Goal: Task Accomplishment & Management: Use online tool/utility

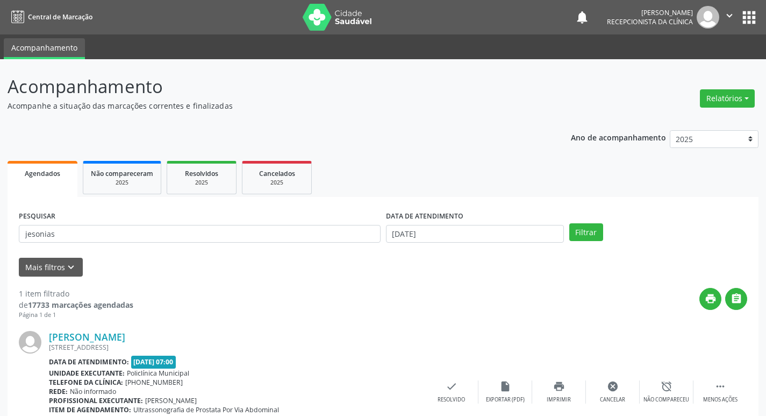
scroll to position [68, 0]
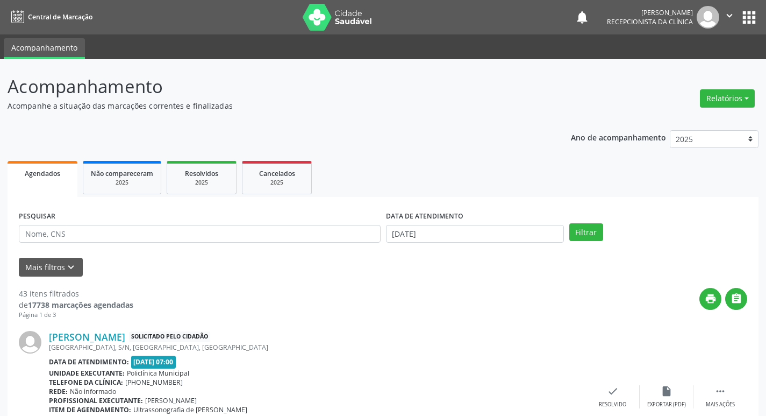
click at [72, 250] on div "PESQUISAR" at bounding box center [199, 229] width 367 height 42
click at [67, 244] on div "PESQUISAR" at bounding box center [199, 229] width 367 height 42
click at [69, 235] on input "text" at bounding box center [200, 234] width 362 height 18
type input "lindinalva"
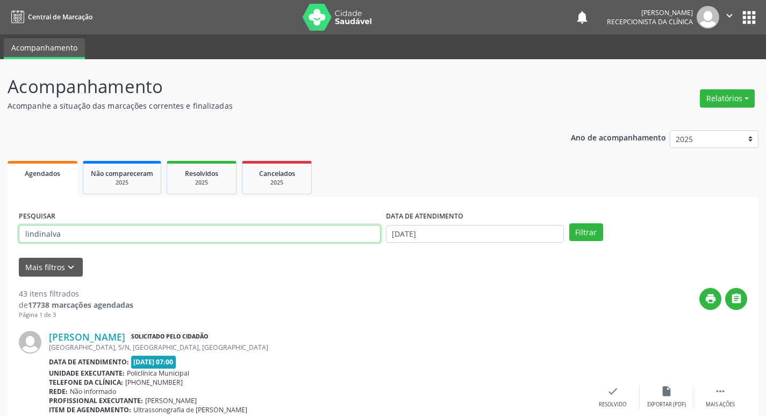
click at [569, 223] on button "Filtrar" at bounding box center [586, 232] width 34 height 18
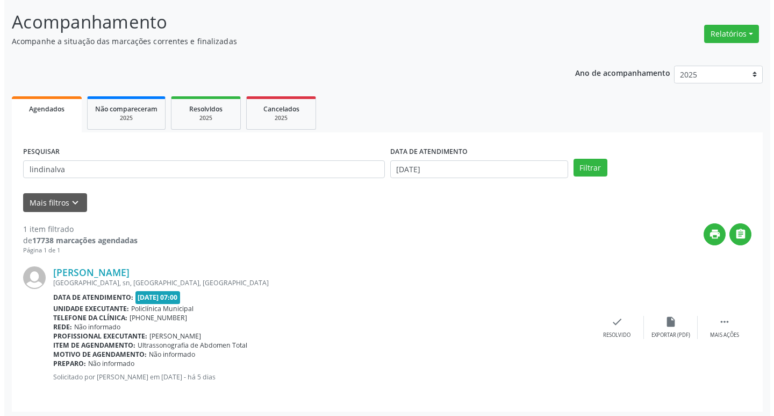
scroll to position [68, 0]
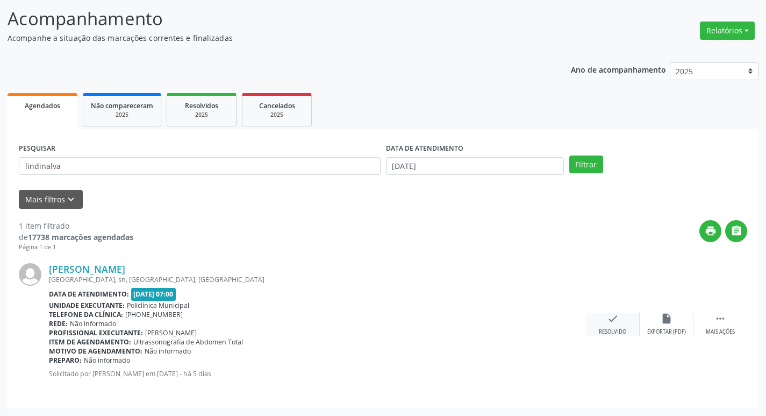
click at [606, 316] on div "check Resolvido" at bounding box center [613, 323] width 54 height 23
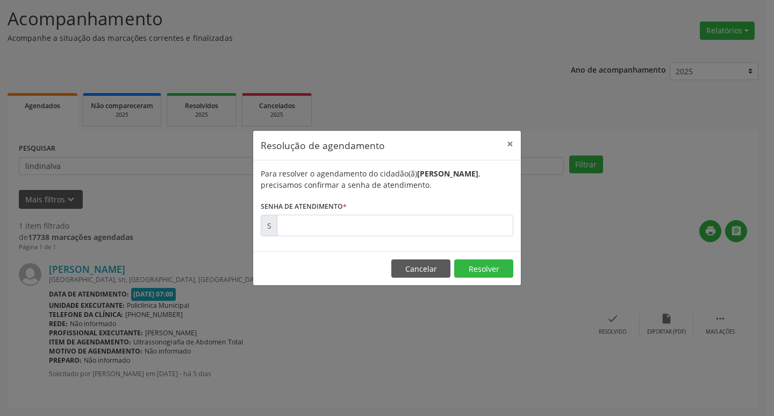
click at [371, 238] on div "Para resolver o agendamento do cidadão(ã) [PERSON_NAME] , precisamos confirmar …" at bounding box center [387, 205] width 268 height 91
click at [343, 218] on input "text" at bounding box center [395, 226] width 237 height 22
type input "00173887"
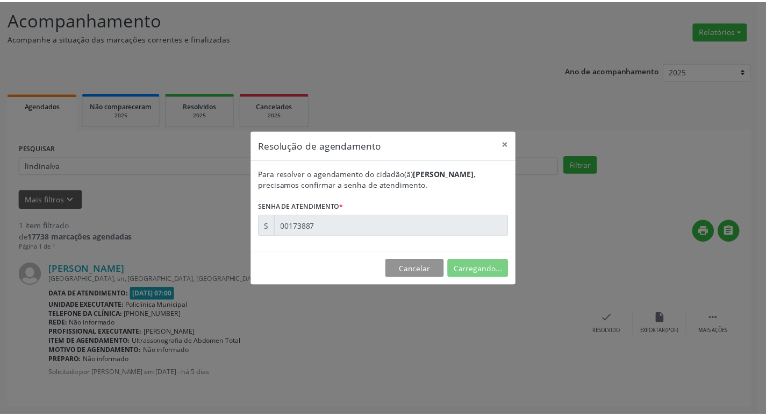
scroll to position [0, 0]
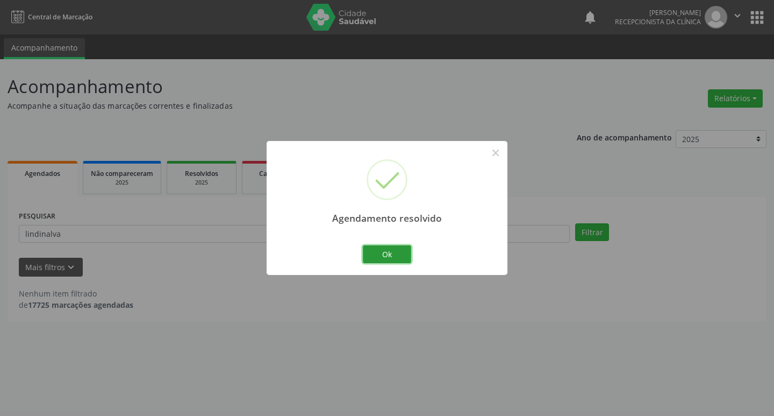
drag, startPoint x: 377, startPoint y: 258, endPoint x: 363, endPoint y: 250, distance: 15.9
click at [369, 254] on button "Ok" at bounding box center [387, 254] width 48 height 18
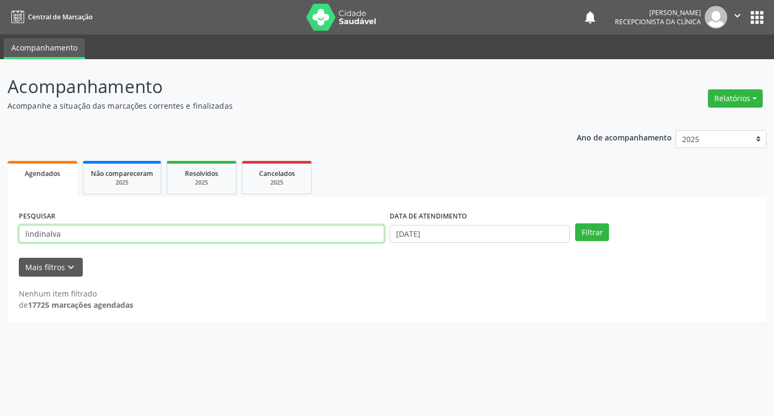
click at [314, 239] on input "lindinalva" at bounding box center [202, 234] width 366 height 18
click at [316, 239] on input "lindinalva" at bounding box center [202, 234] width 366 height 18
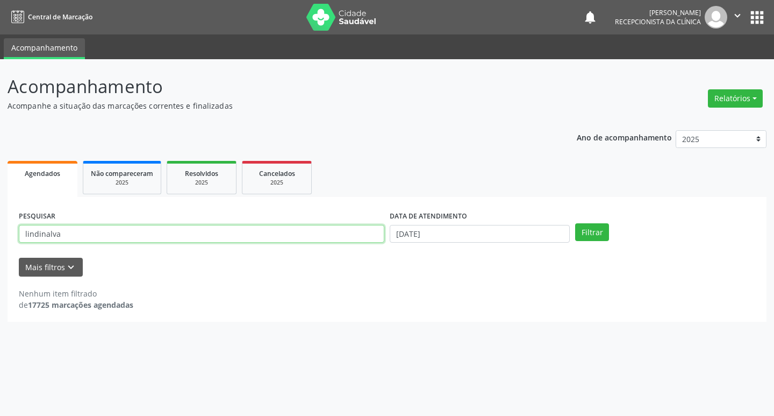
click at [316, 239] on input "lindinalva" at bounding box center [202, 234] width 366 height 18
type input "zelia"
click at [575, 223] on button "Filtrar" at bounding box center [592, 232] width 34 height 18
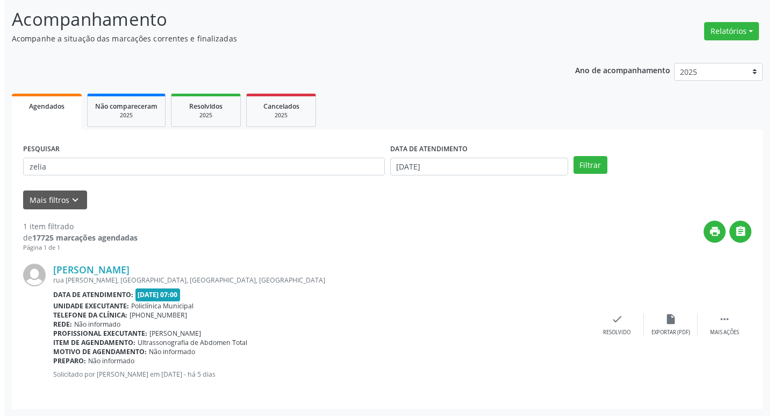
scroll to position [68, 0]
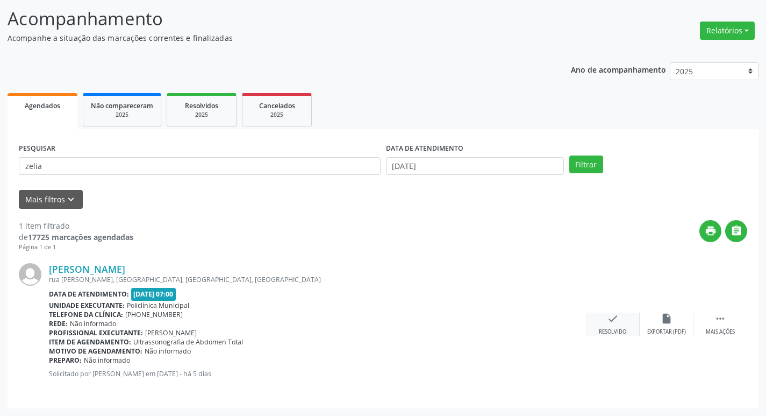
click at [615, 317] on icon "check" at bounding box center [613, 318] width 12 height 12
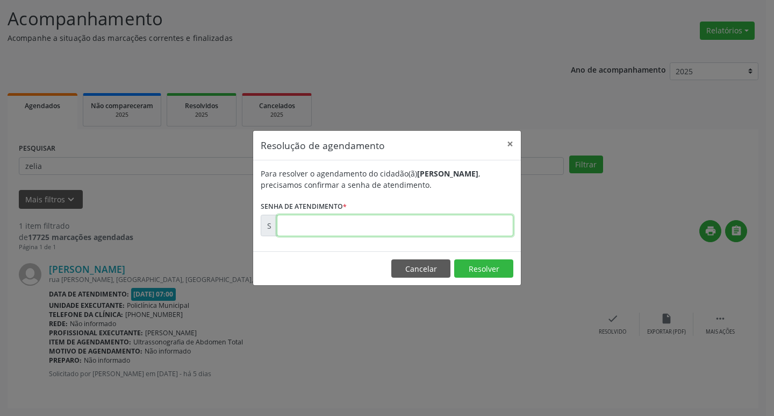
drag, startPoint x: 373, startPoint y: 226, endPoint x: 365, endPoint y: 223, distance: 8.7
click at [365, 223] on input "text" at bounding box center [395, 226] width 237 height 22
type input "00173835"
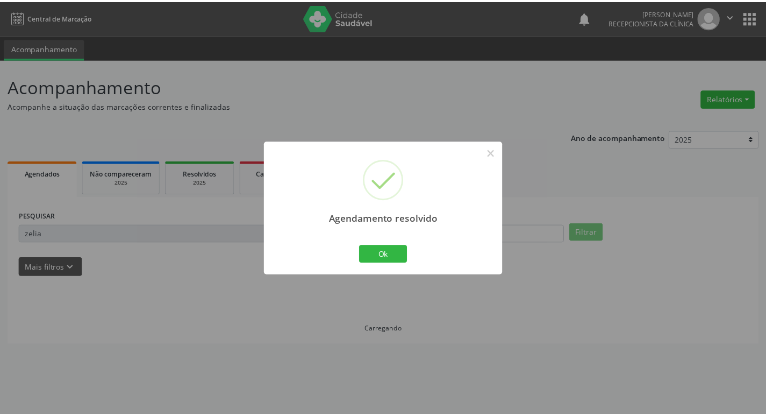
scroll to position [0, 0]
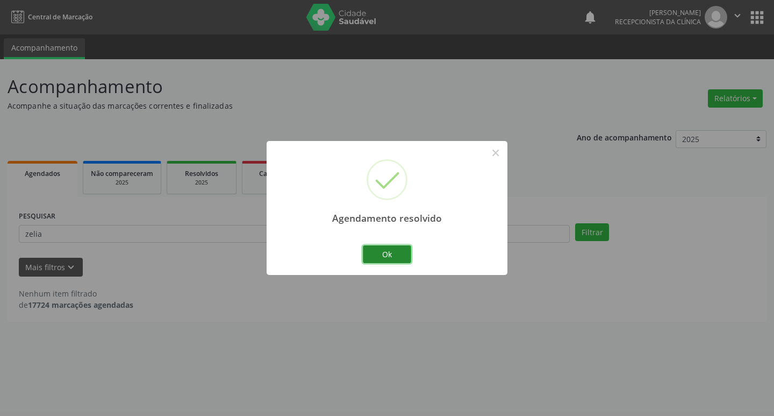
click at [380, 246] on button "Ok" at bounding box center [387, 254] width 48 height 18
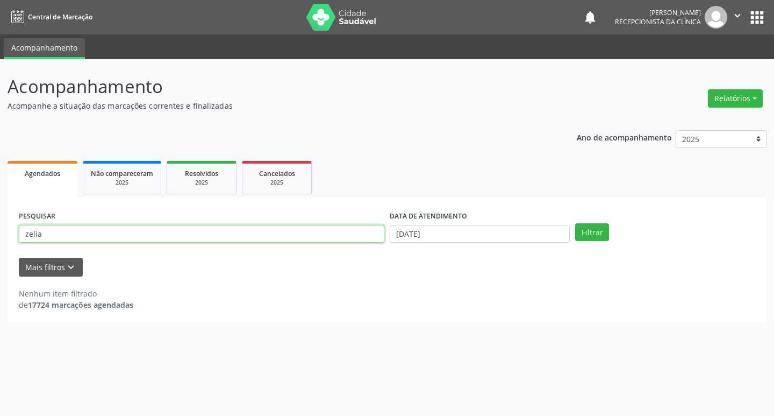
click at [223, 233] on input "zelia" at bounding box center [202, 234] width 366 height 18
click at [575, 223] on button "Filtrar" at bounding box center [592, 232] width 34 height 18
click at [252, 236] on input "zelia" at bounding box center [202, 234] width 366 height 18
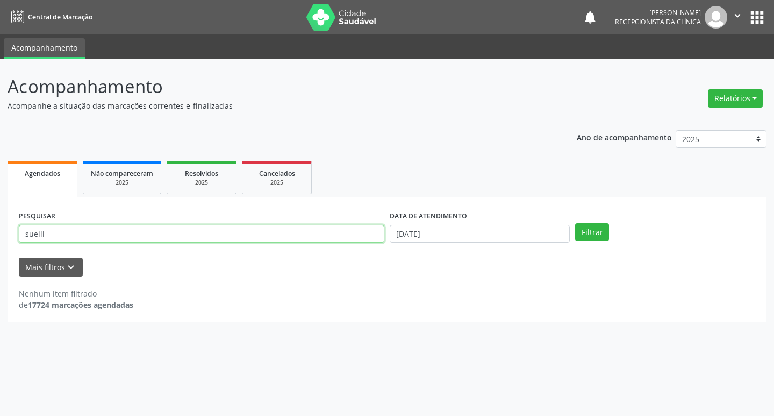
click at [575, 223] on button "Filtrar" at bounding box center [592, 232] width 34 height 18
click at [154, 239] on input "sueili" at bounding box center [202, 234] width 366 height 18
type input "sueli"
click at [575, 223] on button "Filtrar" at bounding box center [592, 232] width 34 height 18
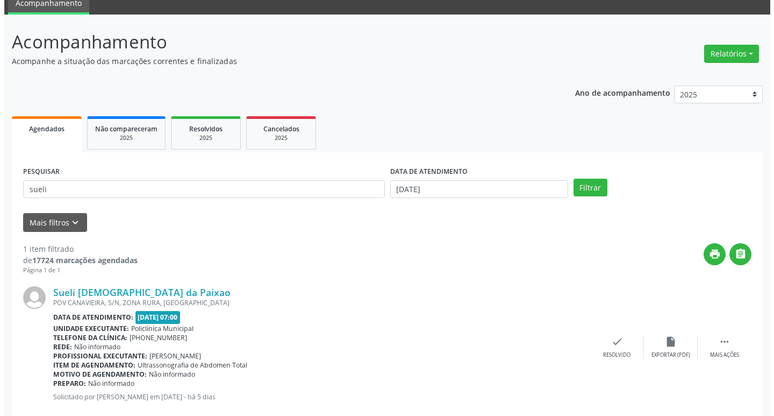
scroll to position [68, 0]
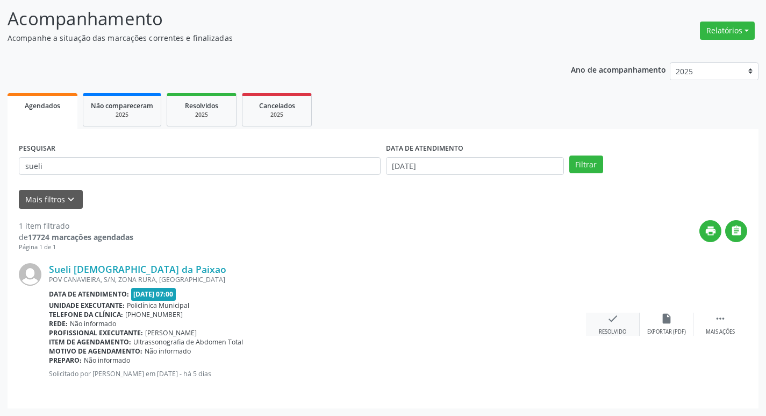
click at [604, 330] on div "Resolvido" at bounding box center [612, 332] width 27 height 8
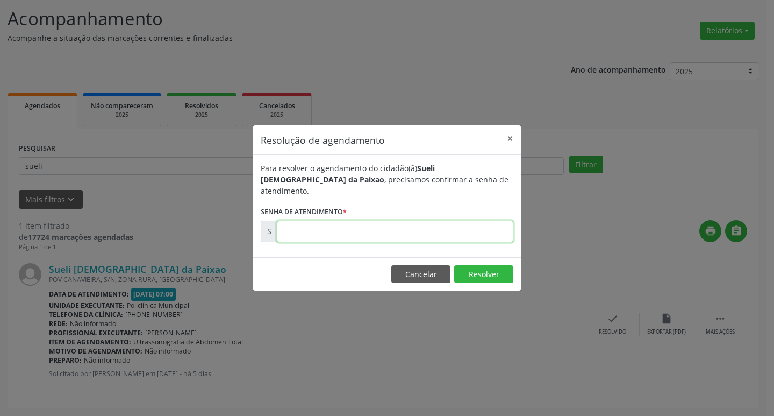
click at [319, 220] on input "text" at bounding box center [395, 231] width 237 height 22
type input "00173883"
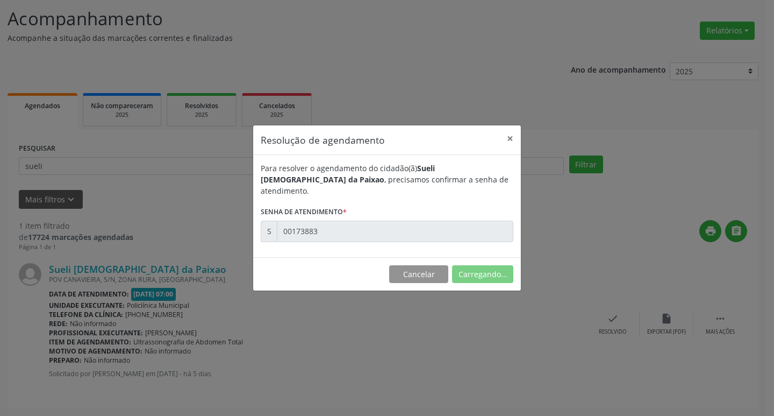
scroll to position [0, 0]
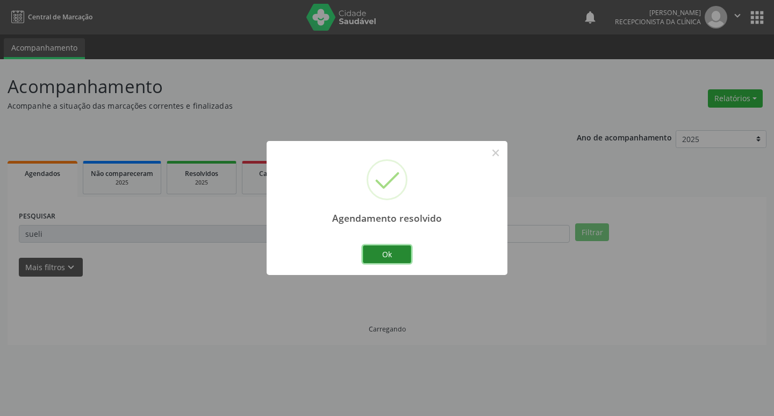
click at [389, 255] on button "Ok" at bounding box center [387, 254] width 48 height 18
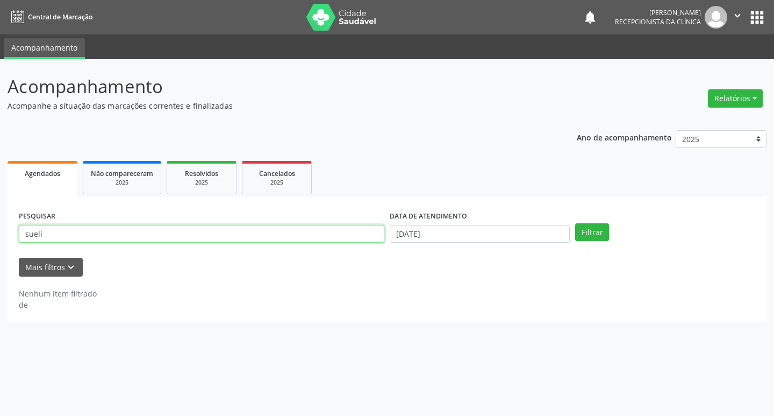
click at [259, 236] on input "sueli" at bounding box center [202, 234] width 366 height 18
type input "claudete"
click at [575, 223] on button "Filtrar" at bounding box center [592, 232] width 34 height 18
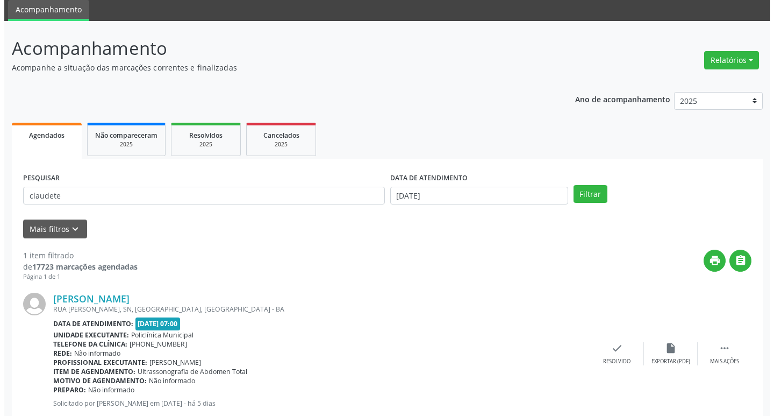
scroll to position [68, 0]
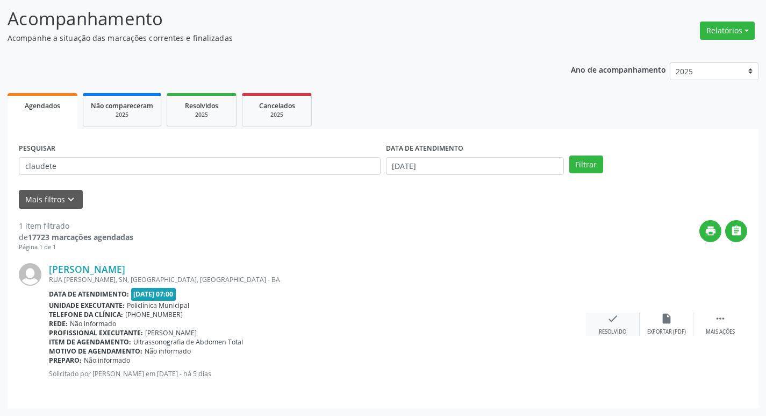
click at [616, 325] on div "check Resolvido" at bounding box center [613, 323] width 54 height 23
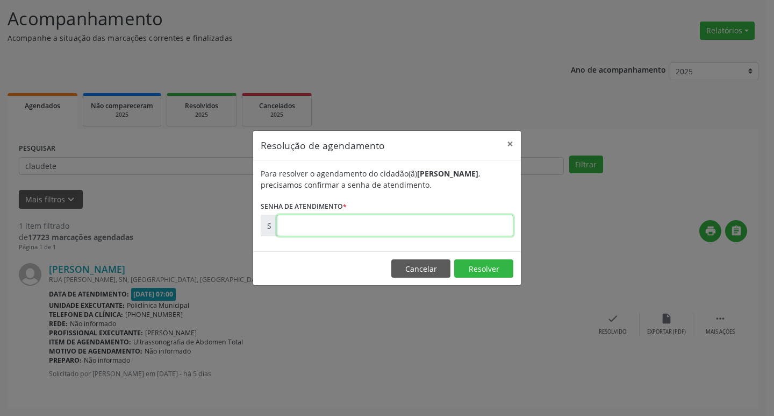
click at [362, 220] on input "text" at bounding box center [395, 226] width 237 height 22
type input "00173888"
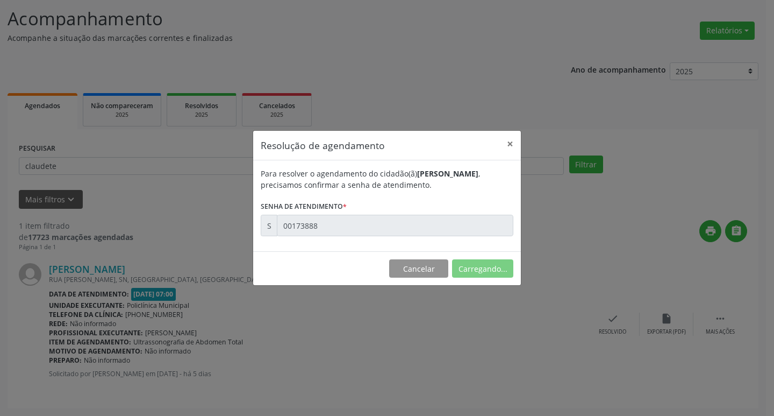
scroll to position [0, 0]
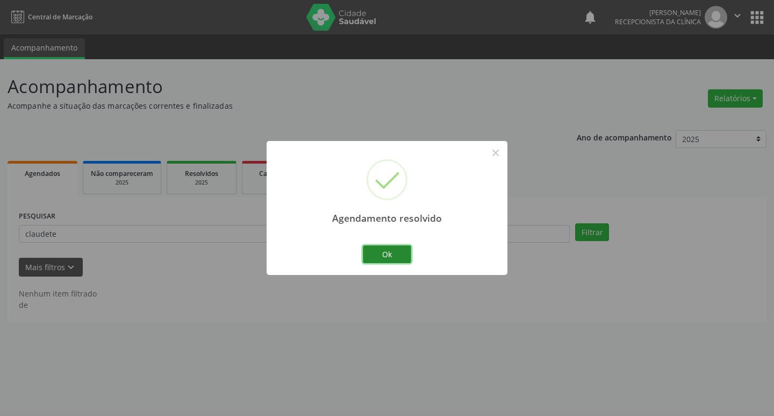
click at [387, 253] on button "Ok" at bounding box center [387, 254] width 48 height 18
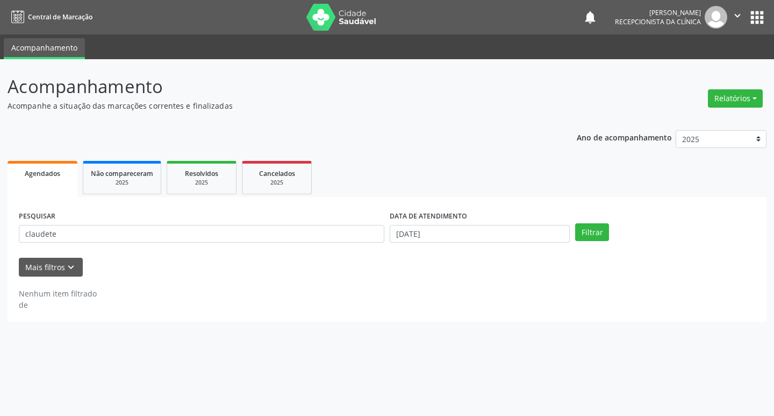
drag, startPoint x: 376, startPoint y: 248, endPoint x: 351, endPoint y: 242, distance: 25.6
click at [369, 246] on div "PESQUISAR claudete" at bounding box center [201, 229] width 371 height 42
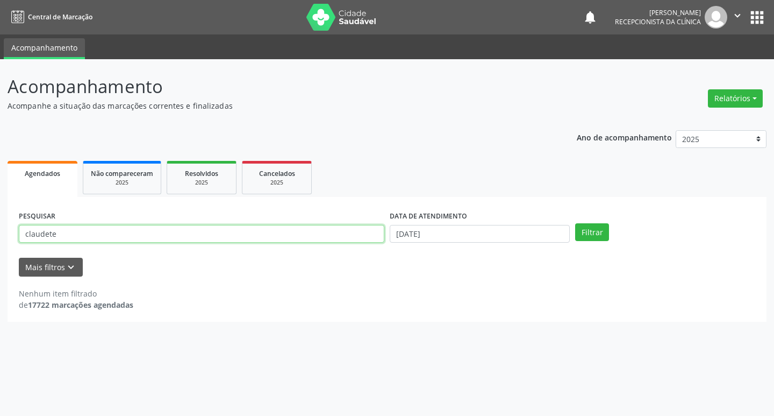
click at [351, 242] on input "claudete" at bounding box center [202, 234] width 366 height 18
type input "cosmo"
click at [575, 223] on button "Filtrar" at bounding box center [592, 232] width 34 height 18
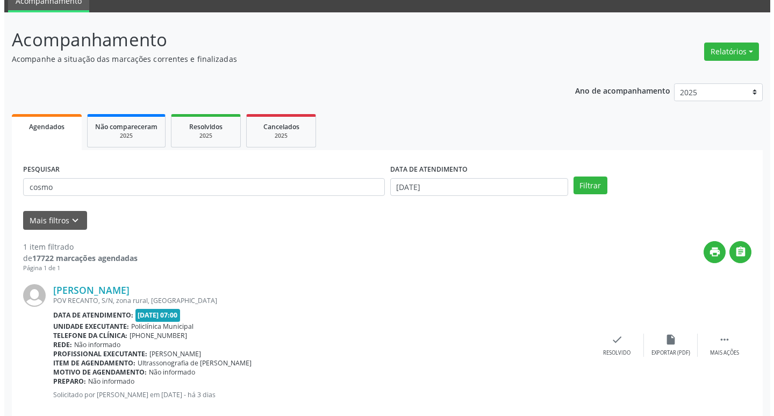
scroll to position [68, 0]
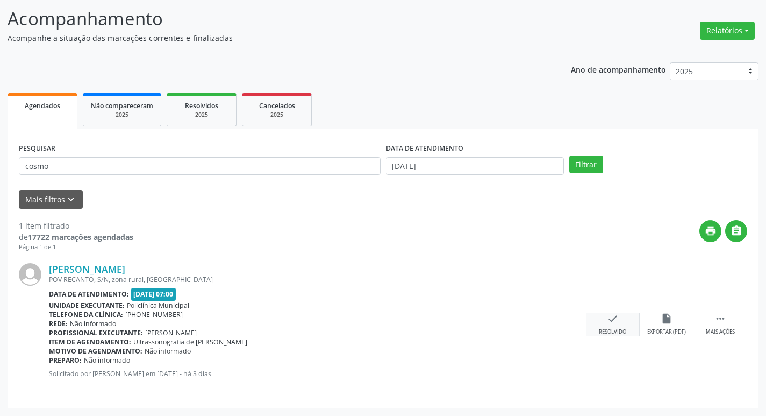
click at [605, 322] on div "check Resolvido" at bounding box center [613, 323] width 54 height 23
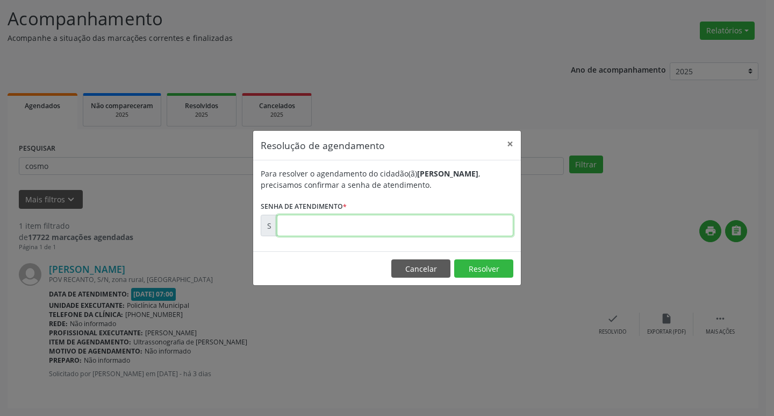
click at [357, 225] on input "text" at bounding box center [395, 226] width 237 height 22
type input "00174505"
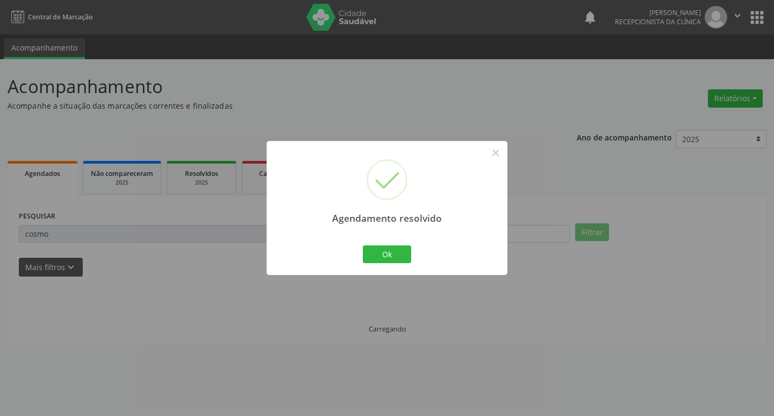
scroll to position [0, 0]
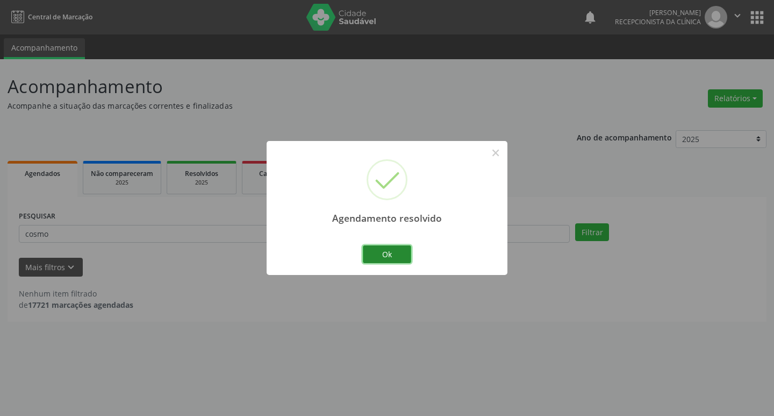
click at [386, 248] on button "Ok" at bounding box center [387, 254] width 48 height 18
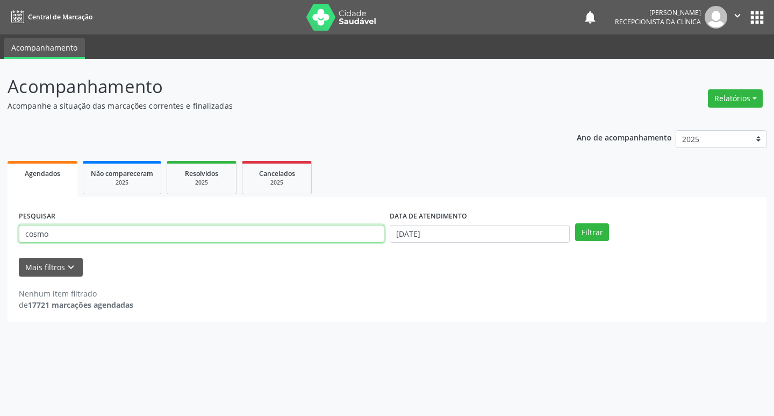
click at [289, 238] on input "cosmo" at bounding box center [202, 234] width 366 height 18
type input "b"
type input "valta"
click at [575, 223] on button "Filtrar" at bounding box center [592, 232] width 34 height 18
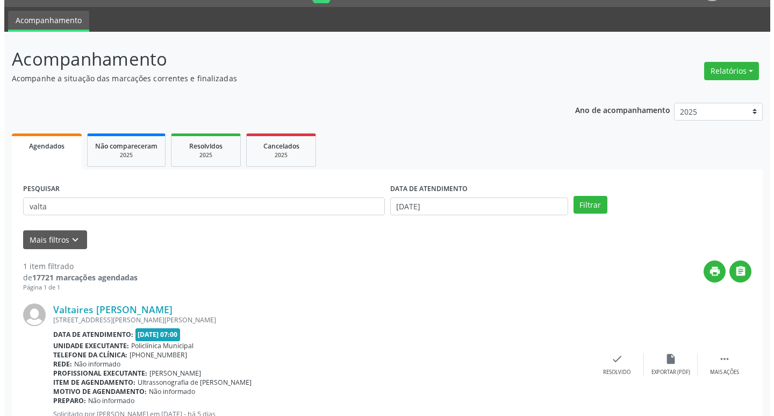
scroll to position [68, 0]
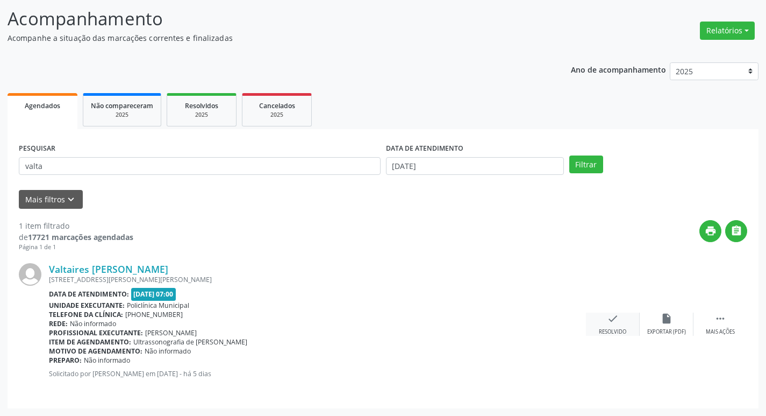
click at [605, 319] on div "check Resolvido" at bounding box center [613, 323] width 54 height 23
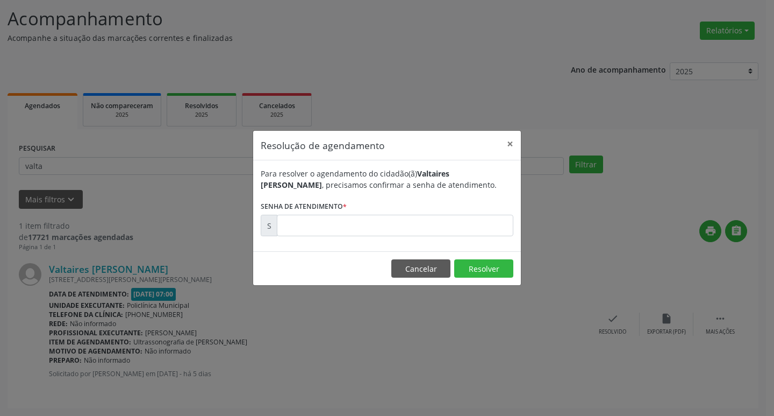
click at [365, 237] on div "Para resolver o agendamento do cidadão(ã) Valtaires [PERSON_NAME] , precisamos …" at bounding box center [387, 205] width 268 height 91
click at [360, 231] on input "text" at bounding box center [395, 226] width 237 height 22
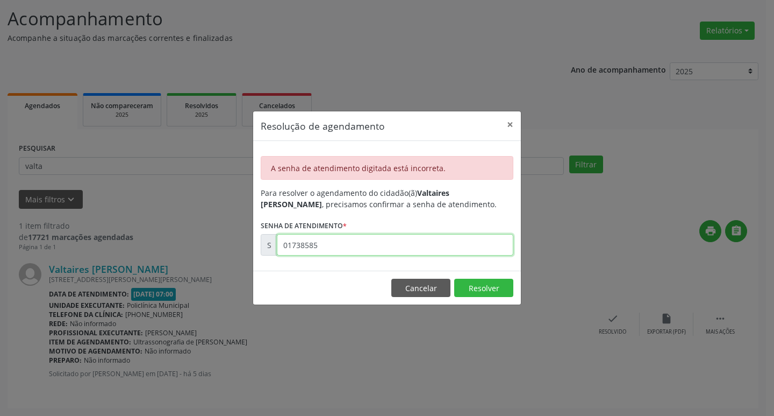
click at [321, 243] on input "01738585" at bounding box center [395, 245] width 237 height 22
click at [309, 246] on input "01738585" at bounding box center [395, 245] width 237 height 22
type input "00173885"
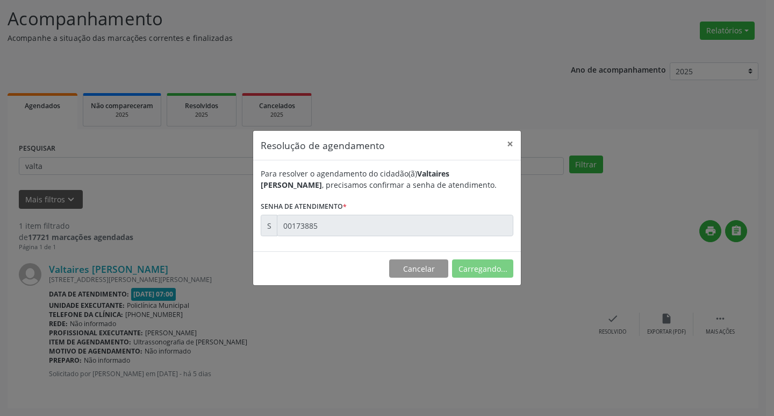
scroll to position [0, 0]
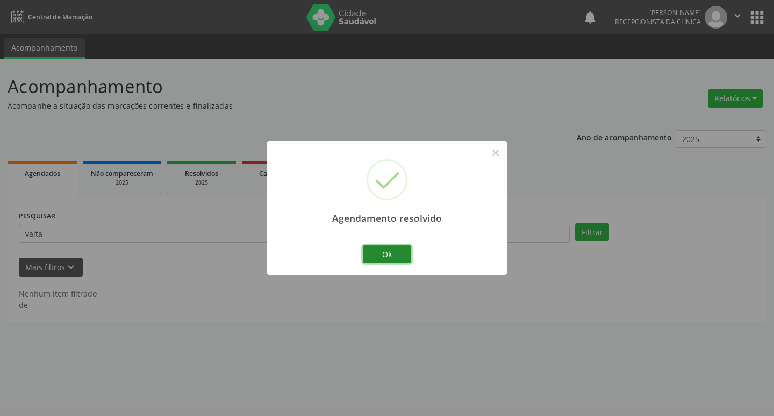
click at [374, 251] on button "Ok" at bounding box center [387, 254] width 48 height 18
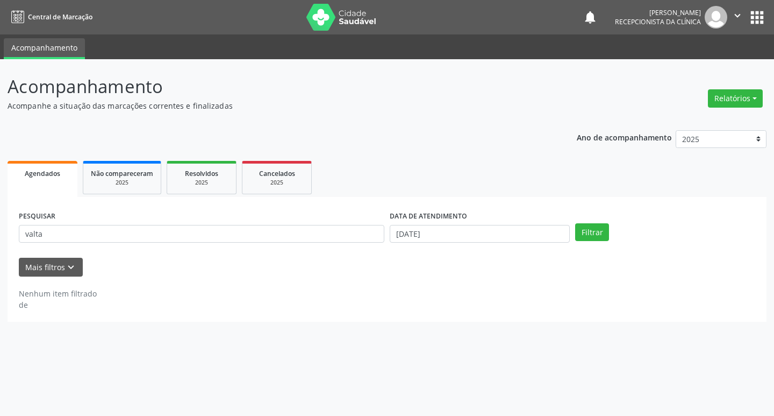
click at [247, 244] on div "PESQUISAR valta" at bounding box center [201, 229] width 371 height 42
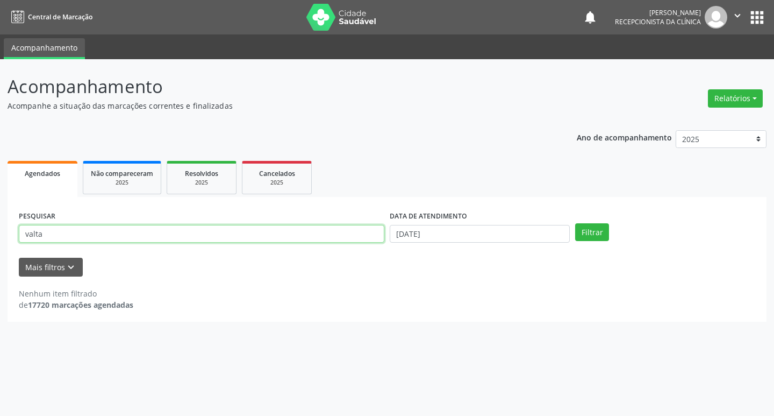
click at [225, 237] on input "valta" at bounding box center [202, 234] width 366 height 18
type input "napolea"
click at [575, 223] on button "Filtrar" at bounding box center [592, 232] width 34 height 18
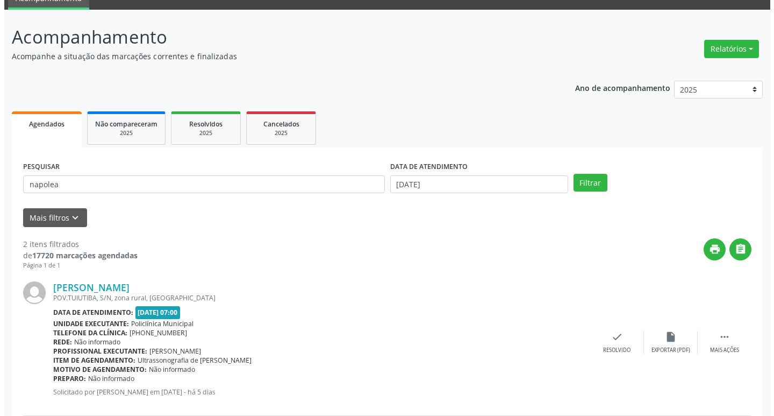
scroll to position [213, 0]
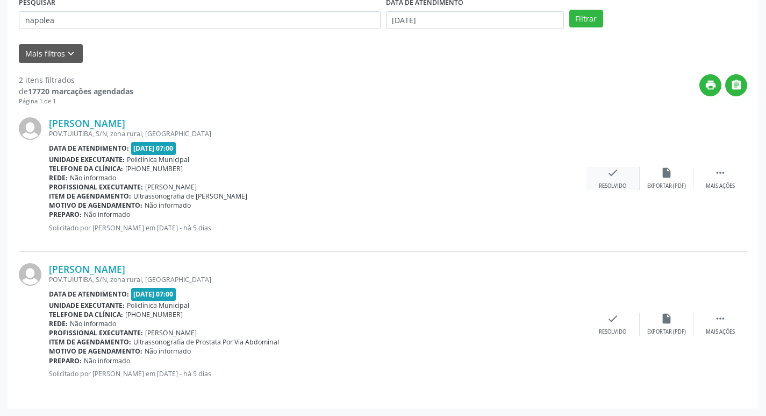
click at [609, 181] on div "check Resolvido" at bounding box center [613, 178] width 54 height 23
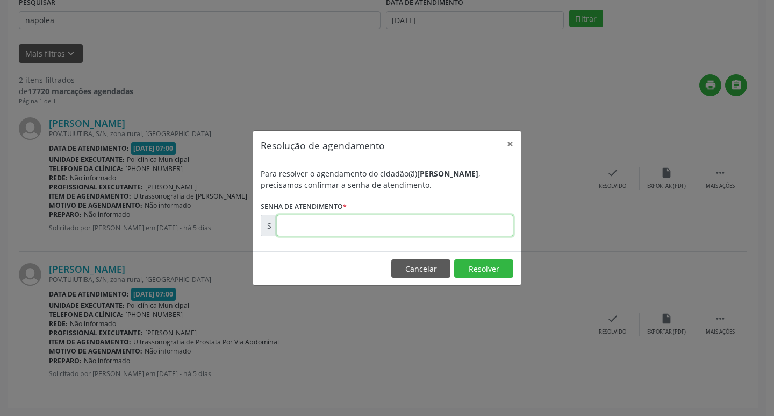
click at [441, 222] on input "text" at bounding box center [395, 226] width 237 height 22
type input "00173891"
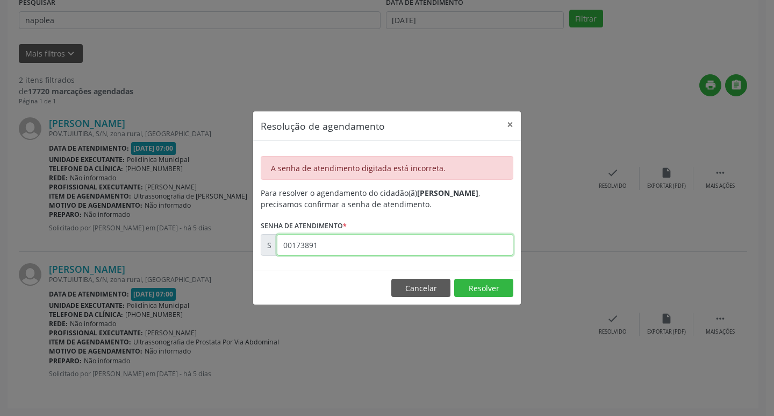
click at [352, 238] on input "00173891" at bounding box center [395, 245] width 237 height 22
click at [405, 279] on button "Cancelar" at bounding box center [420, 288] width 59 height 18
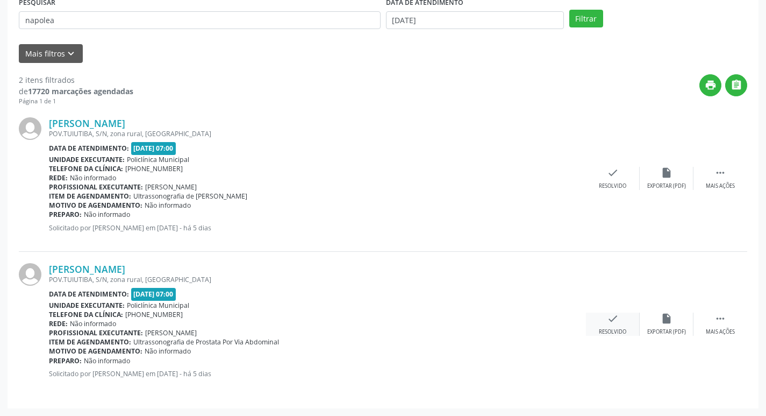
click at [608, 318] on icon "check" at bounding box center [613, 318] width 12 height 12
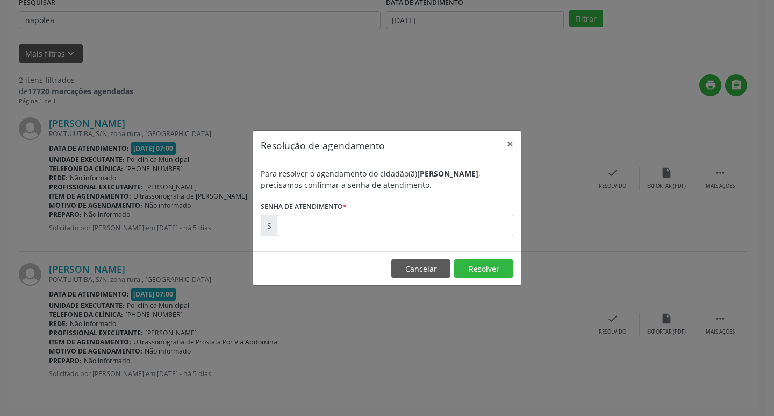
drag, startPoint x: 367, startPoint y: 213, endPoint x: 369, endPoint y: 224, distance: 10.4
click at [368, 219] on form "Para resolver o agendamento do cidadão(ã) [PERSON_NAME] , precisamos confirmar …" at bounding box center [387, 202] width 253 height 68
click at [369, 224] on input "text" at bounding box center [395, 226] width 237 height 22
paste input "00173891"
type input "00173891"
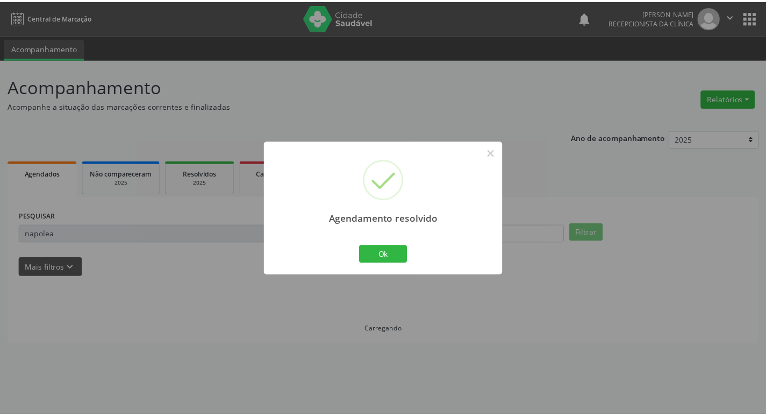
scroll to position [0, 0]
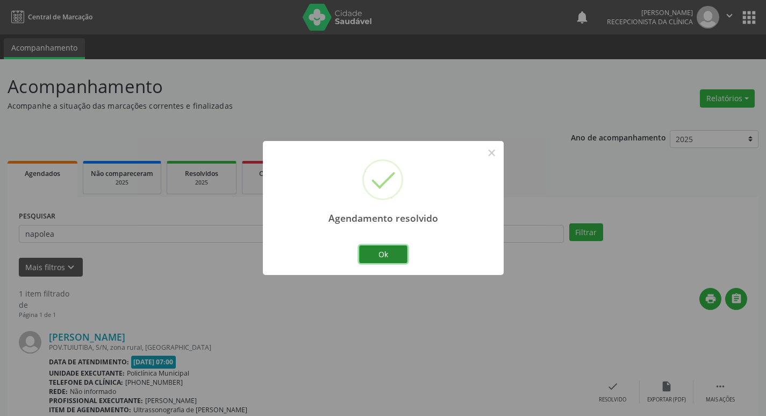
click at [387, 255] on button "Ok" at bounding box center [383, 254] width 48 height 18
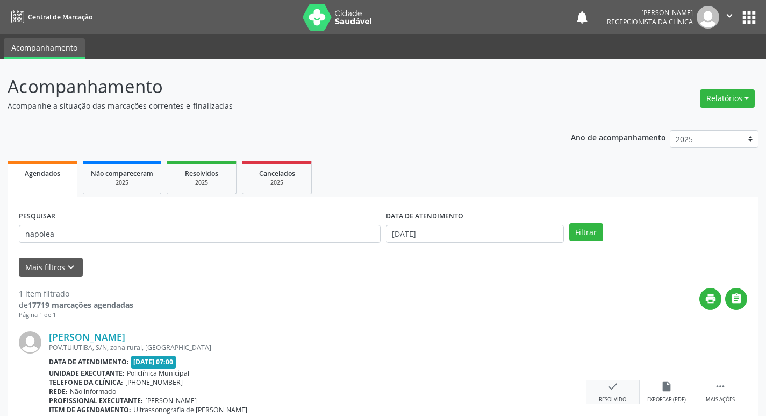
click at [610, 387] on icon "check" at bounding box center [613, 386] width 12 height 12
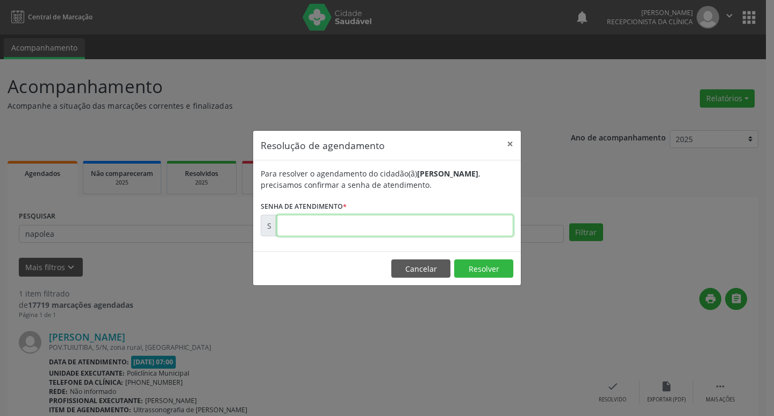
click at [353, 231] on input "text" at bounding box center [395, 226] width 237 height 22
type input "00173890"
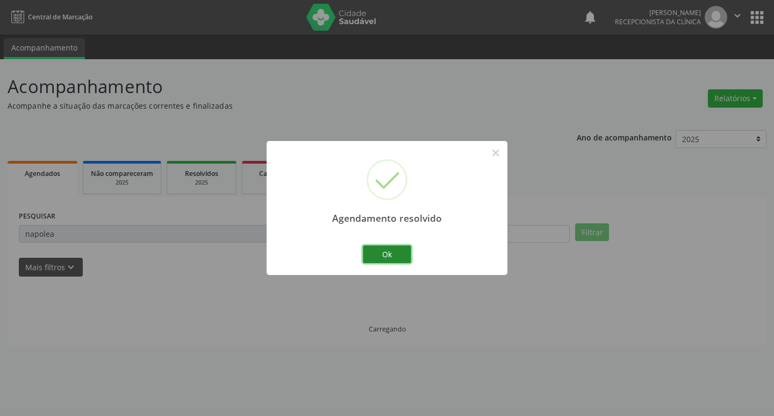
click at [376, 254] on button "Ok" at bounding box center [387, 254] width 48 height 18
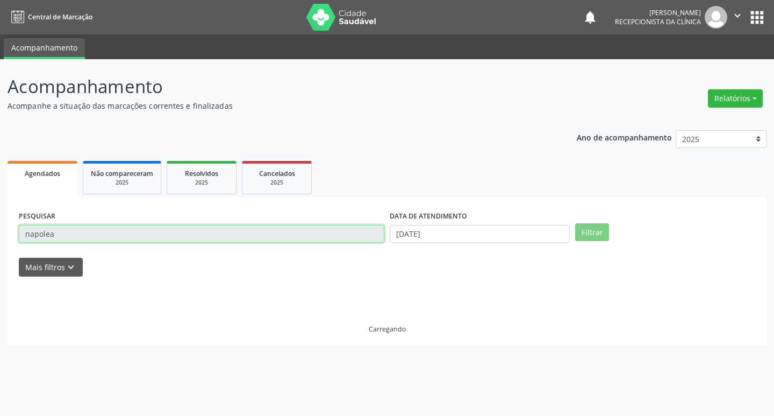
click at [312, 231] on input "napolea" at bounding box center [202, 234] width 366 height 18
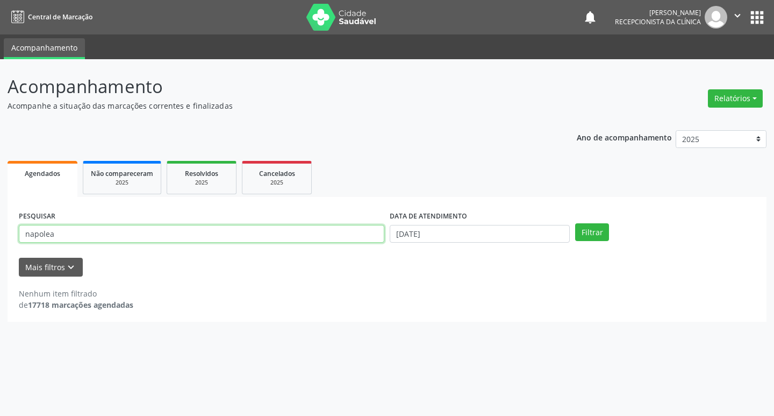
click at [312, 231] on input "napolea" at bounding box center [202, 234] width 366 height 18
type input "[PERSON_NAME]"
click at [575, 223] on button "Filtrar" at bounding box center [592, 232] width 34 height 18
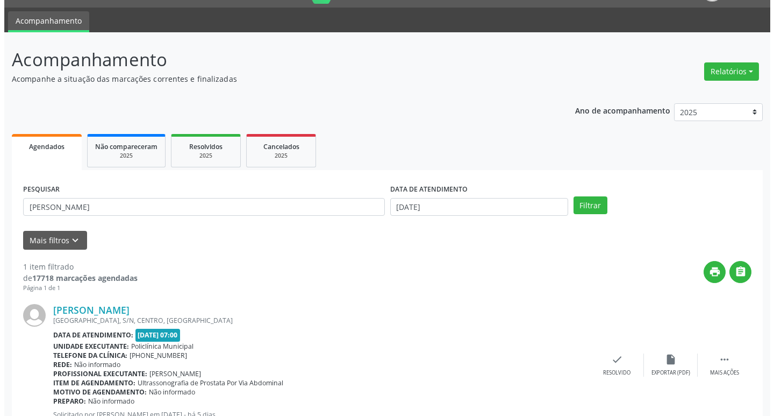
scroll to position [68, 0]
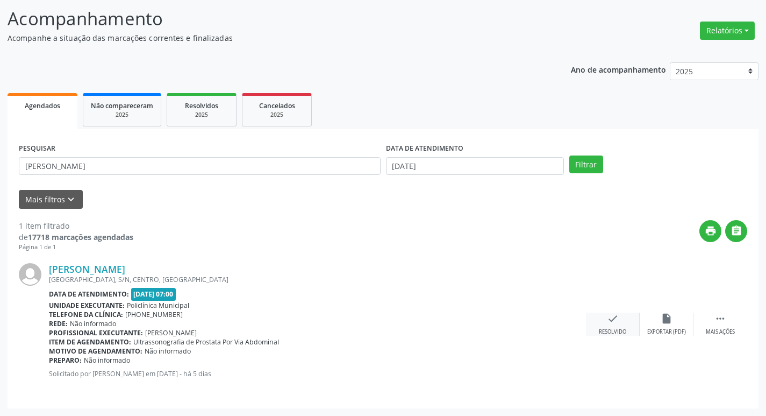
click at [598, 322] on div "check Resolvido" at bounding box center [613, 323] width 54 height 23
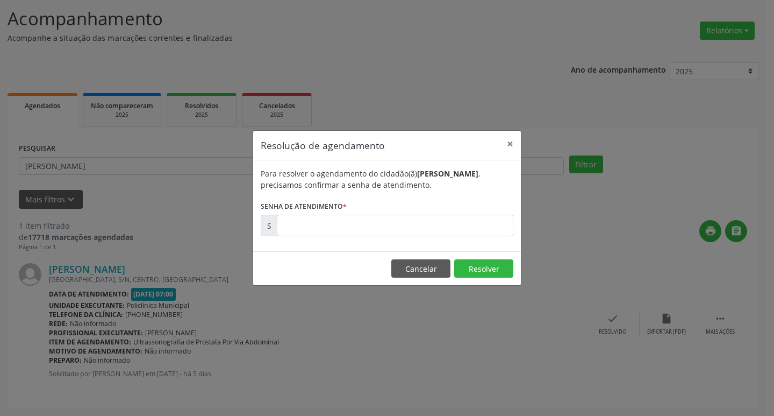
drag, startPoint x: 351, startPoint y: 206, endPoint x: 356, endPoint y: 211, distance: 6.8
click at [354, 208] on form "Para resolver o agendamento do cidadão(ã) [PERSON_NAME] , precisamos confirmar …" at bounding box center [387, 202] width 253 height 68
click at [357, 217] on input "text" at bounding box center [395, 226] width 237 height 22
type input "00173872"
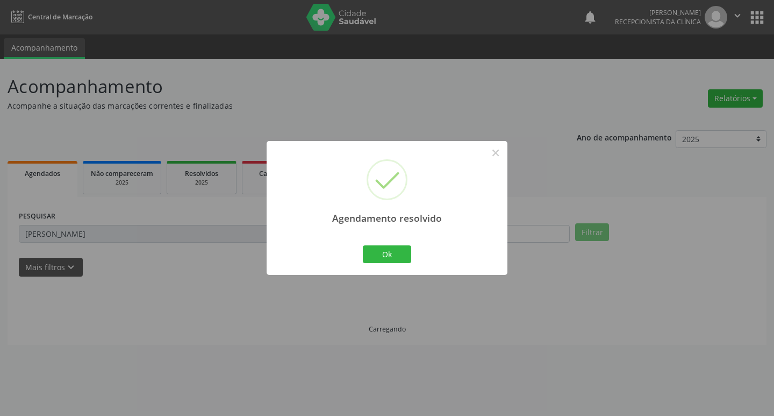
scroll to position [0, 0]
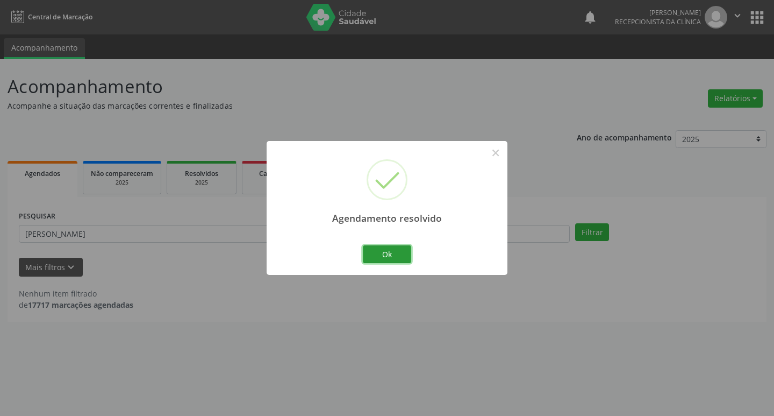
drag, startPoint x: 381, startPoint y: 250, endPoint x: 314, endPoint y: 246, distance: 67.4
click at [379, 249] on button "Ok" at bounding box center [387, 254] width 48 height 18
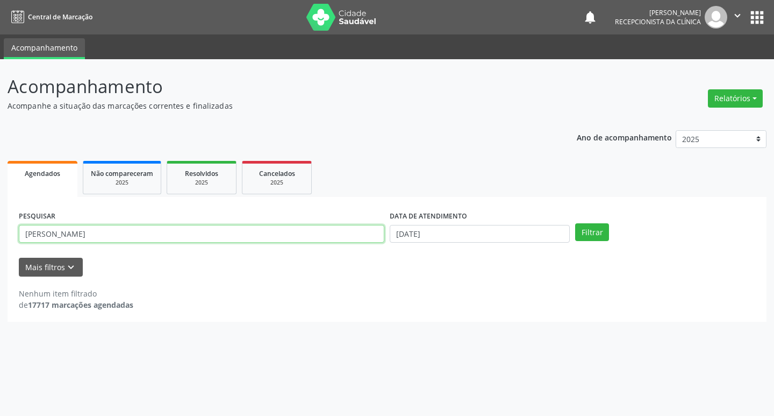
click at [293, 238] on input "[PERSON_NAME]" at bounding box center [202, 234] width 366 height 18
type input "silvana"
click at [575, 223] on button "Filtrar" at bounding box center [592, 232] width 34 height 18
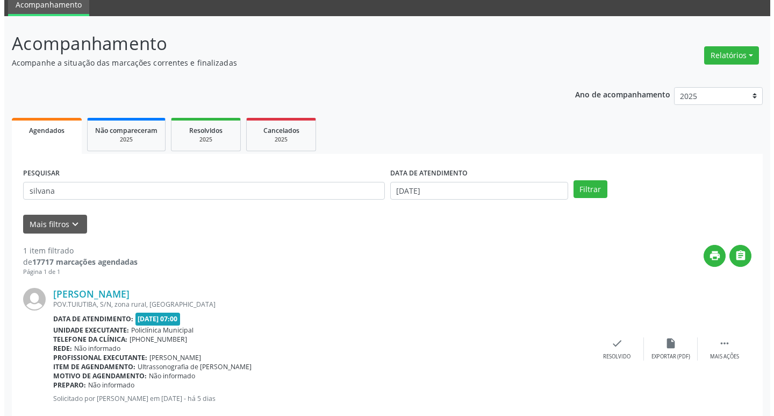
scroll to position [68, 0]
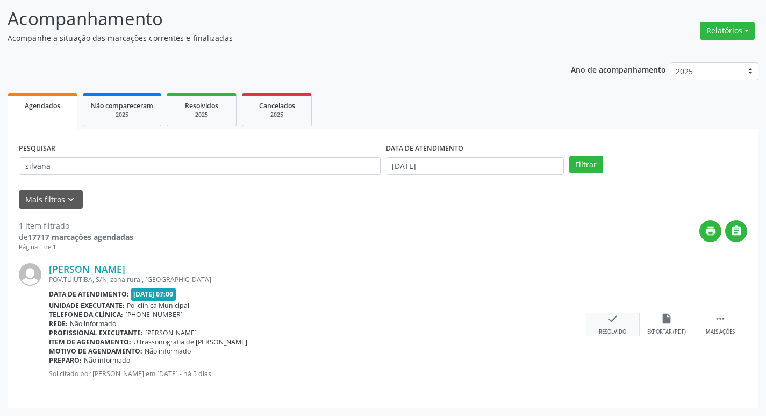
click at [609, 313] on icon "check" at bounding box center [613, 318] width 12 height 12
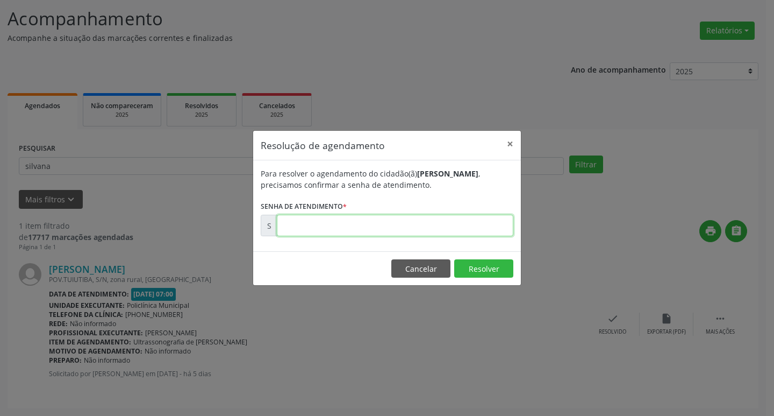
click at [308, 231] on input "text" at bounding box center [395, 226] width 237 height 22
type input "00173882"
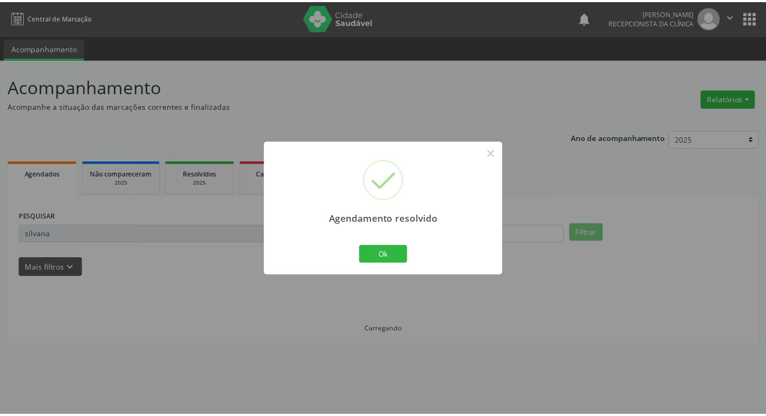
scroll to position [0, 0]
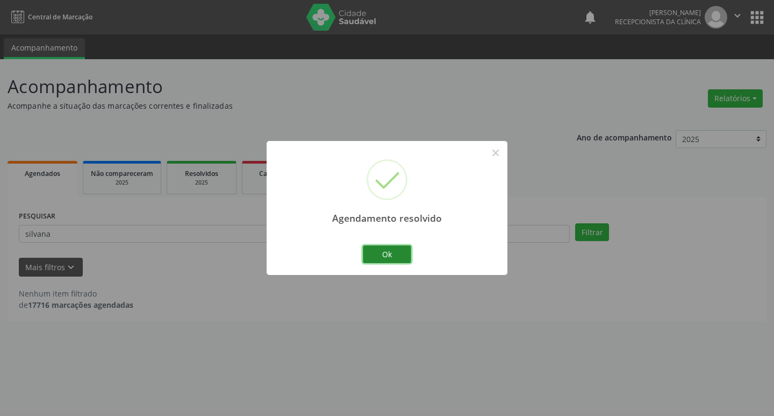
drag, startPoint x: 375, startPoint y: 251, endPoint x: 340, endPoint y: 247, distance: 35.6
click at [374, 249] on button "Ok" at bounding box center [387, 254] width 48 height 18
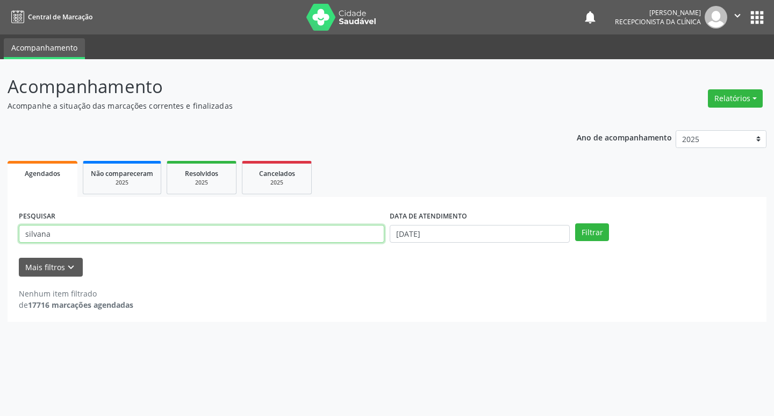
click at [269, 237] on input "silvana" at bounding box center [202, 234] width 366 height 18
type input "[PERSON_NAME]"
click at [575, 223] on button "Filtrar" at bounding box center [592, 232] width 34 height 18
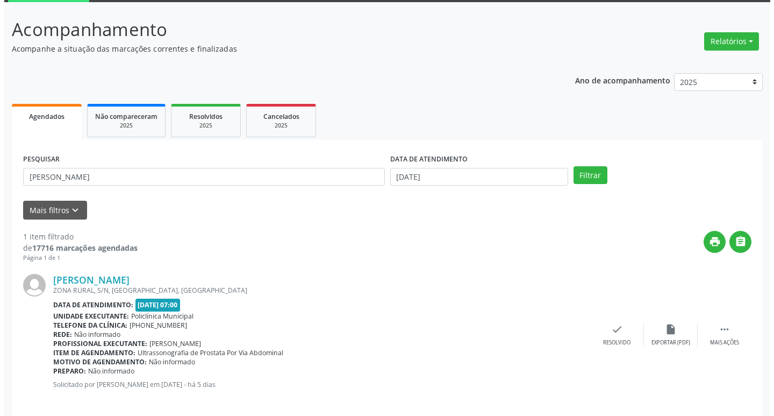
scroll to position [68, 0]
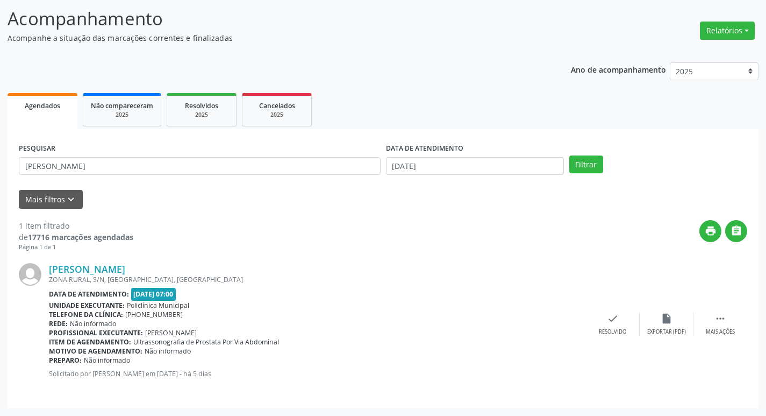
click at [608, 309] on div "[PERSON_NAME] ZONA RURAL, S/N, [GEOGRAPHIC_DATA], [GEOGRAPHIC_DATA] Data de ate…" at bounding box center [383, 324] width 729 height 145
click at [614, 316] on icon "check" at bounding box center [613, 318] width 12 height 12
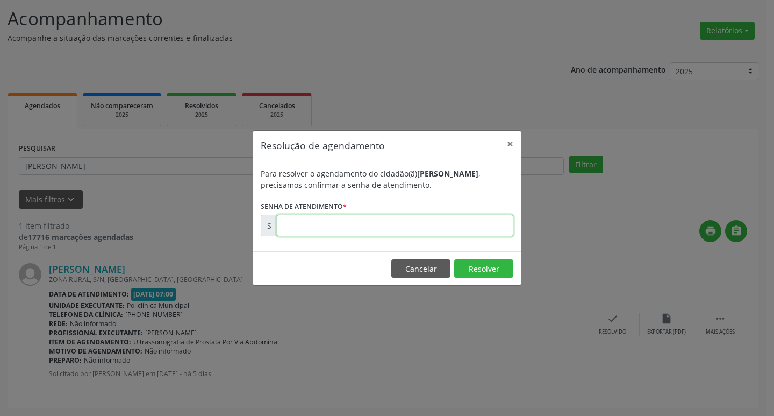
click at [318, 232] on input "text" at bounding box center [395, 226] width 237 height 22
type input "00173829"
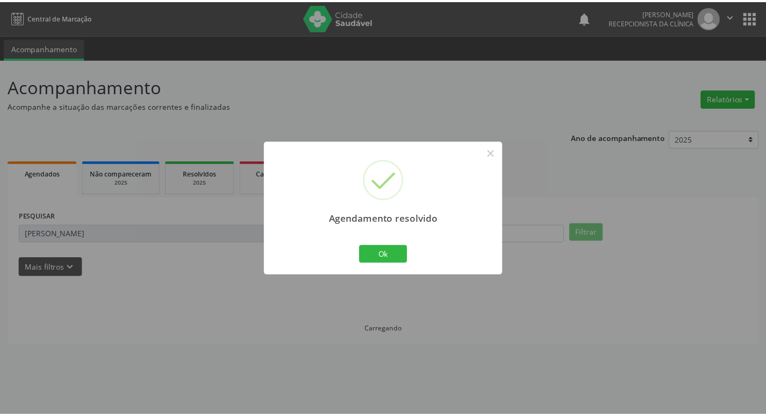
scroll to position [0, 0]
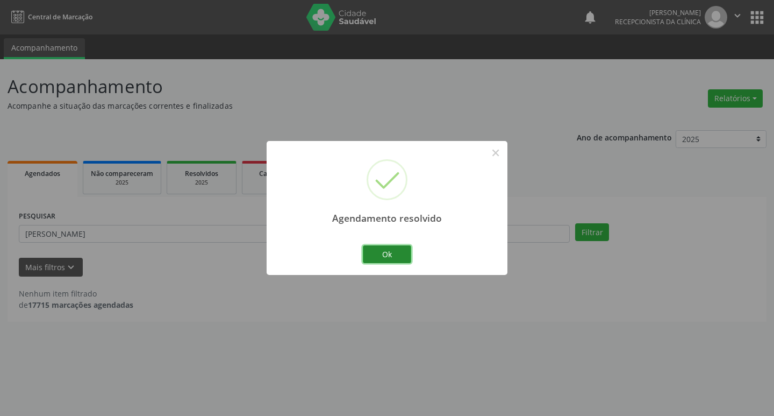
drag, startPoint x: 400, startPoint y: 248, endPoint x: 374, endPoint y: 246, distance: 25.4
click at [396, 247] on button "Ok" at bounding box center [387, 254] width 48 height 18
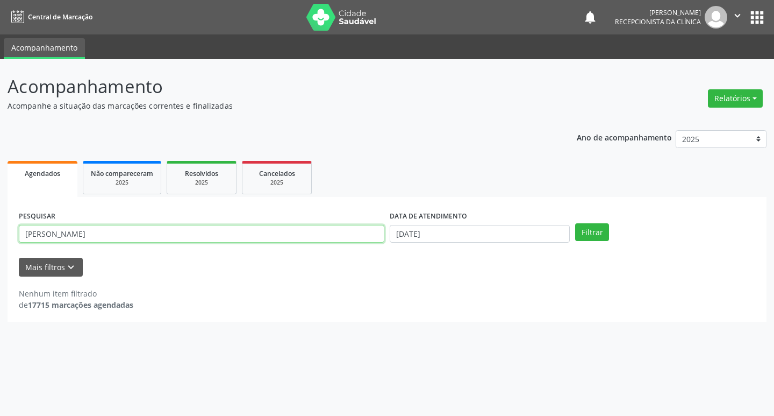
click at [268, 233] on input "[PERSON_NAME]" at bounding box center [202, 234] width 366 height 18
type input "maiara"
click at [575, 223] on button "Filtrar" at bounding box center [592, 232] width 34 height 18
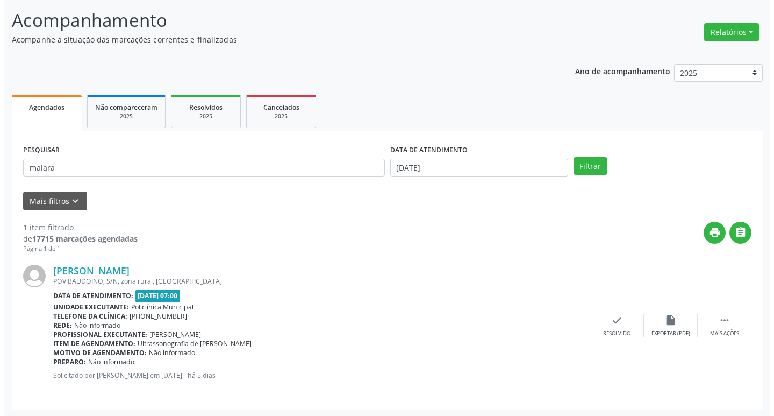
scroll to position [68, 0]
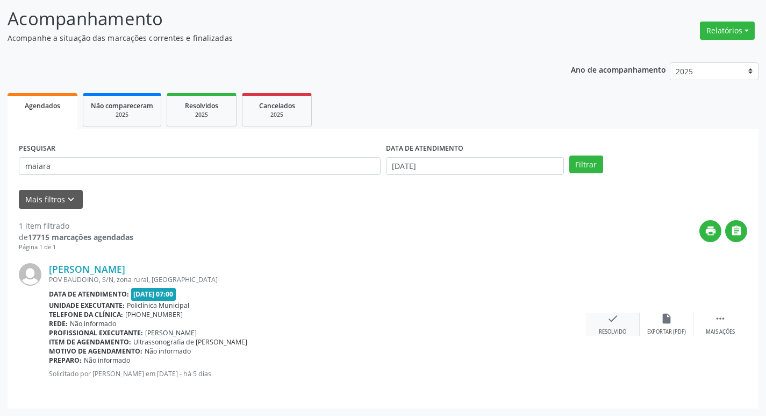
click at [610, 325] on div "check Resolvido" at bounding box center [613, 323] width 54 height 23
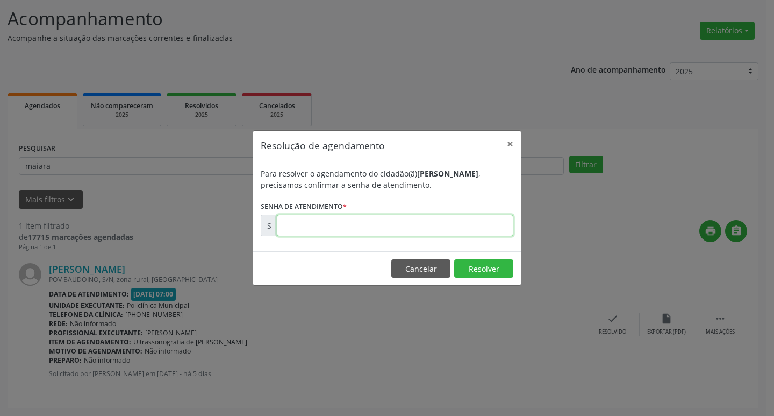
drag, startPoint x: 282, startPoint y: 217, endPoint x: 288, endPoint y: 220, distance: 6.7
click at [282, 217] on input "text" at bounding box center [395, 226] width 237 height 22
type input "00173877"
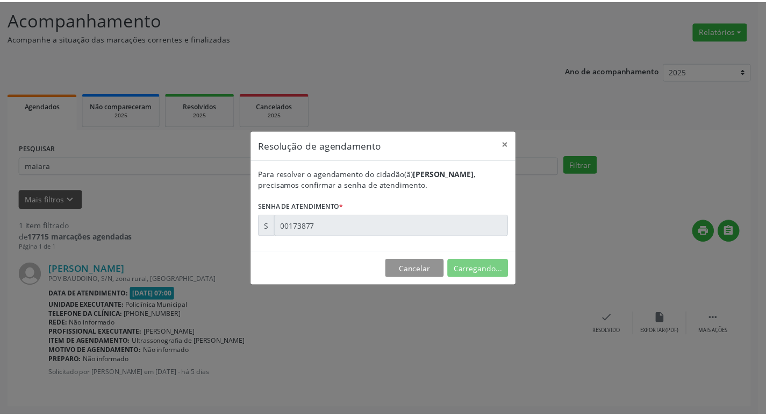
scroll to position [0, 0]
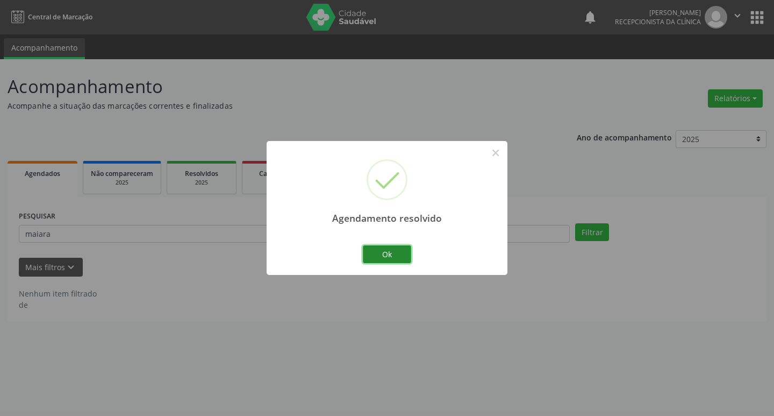
click at [369, 254] on button "Ok" at bounding box center [387, 254] width 48 height 18
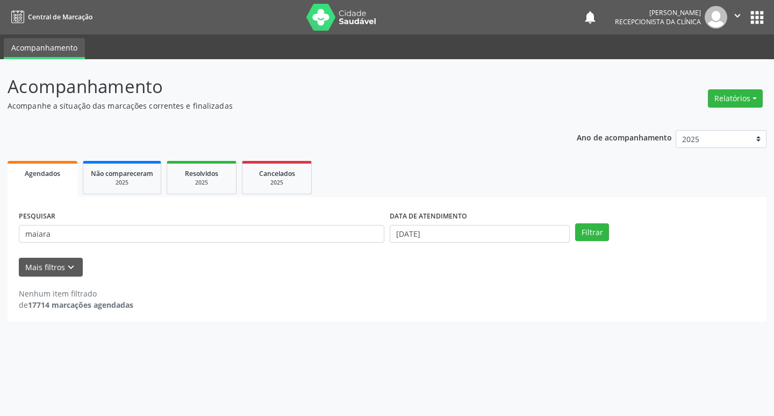
drag, startPoint x: 147, startPoint y: 210, endPoint x: 147, endPoint y: 231, distance: 21.0
click at [147, 229] on div "PESQUISAR maiara" at bounding box center [201, 229] width 371 height 42
click at [147, 231] on input "maiara" at bounding box center [202, 234] width 366 height 18
click at [575, 223] on button "Filtrar" at bounding box center [592, 232] width 34 height 18
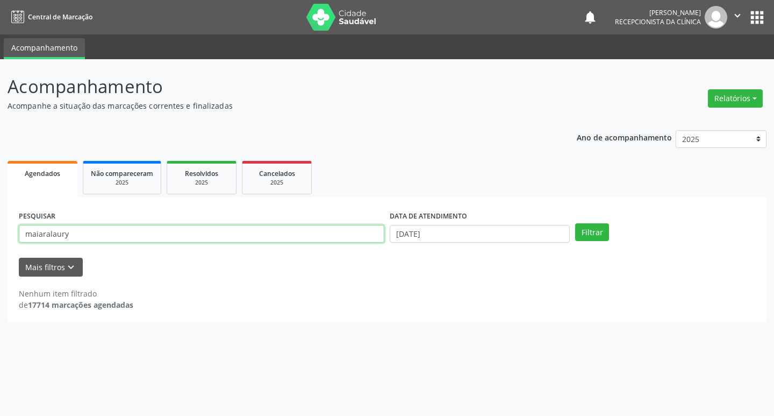
drag, startPoint x: 48, startPoint y: 235, endPoint x: 25, endPoint y: 239, distance: 24.0
click at [25, 239] on input "maiaralaury" at bounding box center [202, 234] width 366 height 18
type input "laury"
click at [575, 223] on button "Filtrar" at bounding box center [592, 232] width 34 height 18
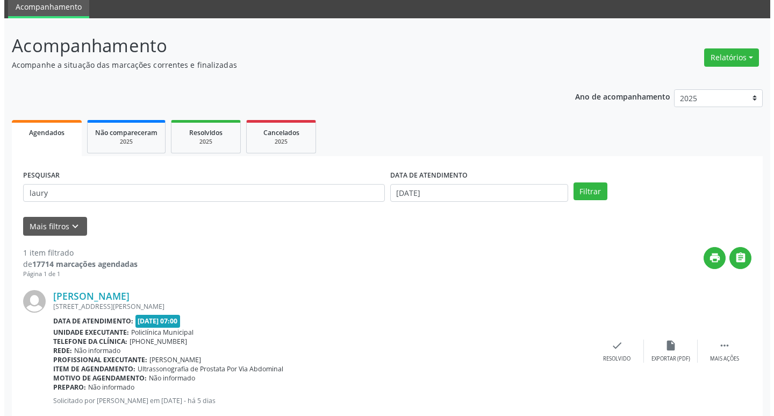
scroll to position [68, 0]
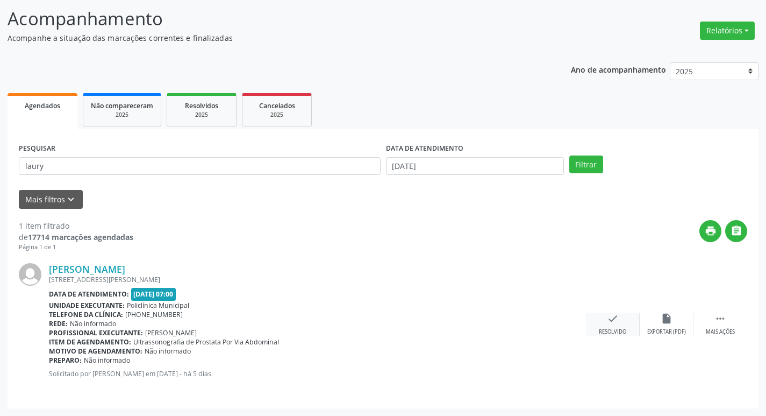
click at [605, 324] on div "check Resolvido" at bounding box center [613, 323] width 54 height 23
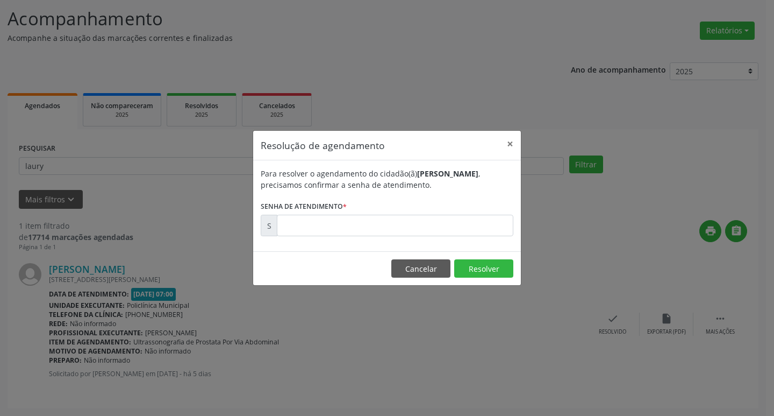
click at [306, 241] on div "Para resolver o agendamento do cidadão(ã) [PERSON_NAME] , precisamos confirmar …" at bounding box center [387, 205] width 268 height 91
click at [305, 233] on input "text" at bounding box center [395, 226] width 237 height 22
type input "00173854"
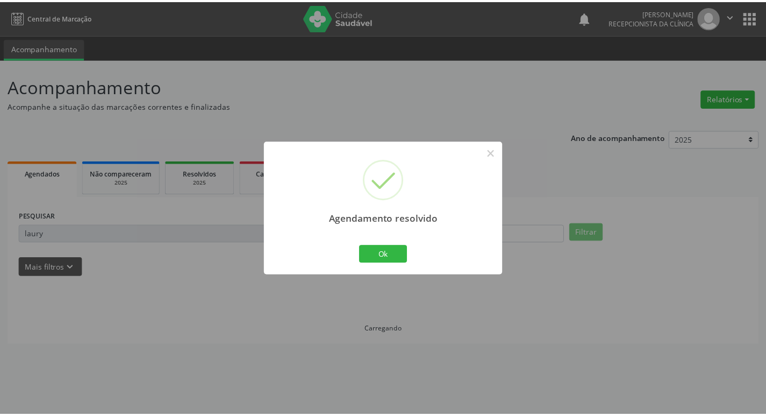
scroll to position [0, 0]
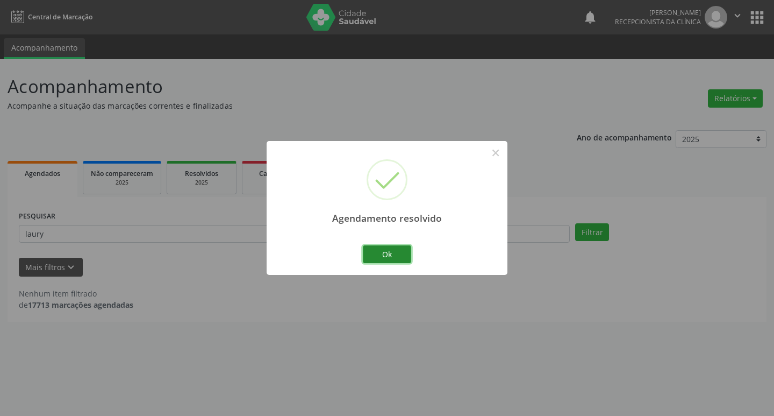
click at [376, 251] on button "Ok" at bounding box center [387, 254] width 48 height 18
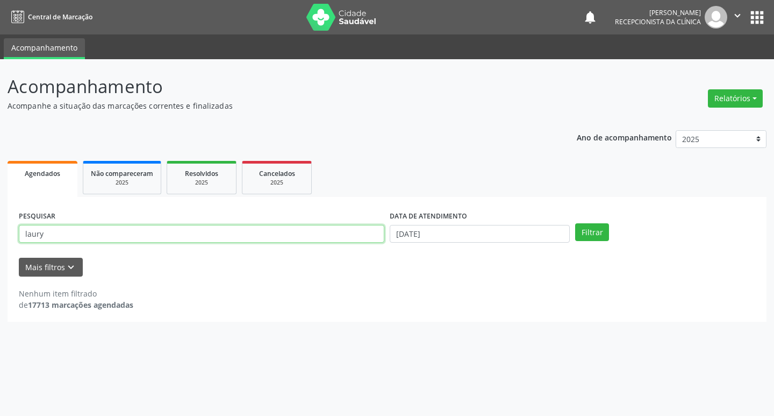
click at [254, 227] on input "laury" at bounding box center [202, 234] width 366 height 18
click at [575, 223] on button "Filtrar" at bounding box center [592, 232] width 34 height 18
click at [156, 238] on input "marivalldo" at bounding box center [202, 234] width 366 height 18
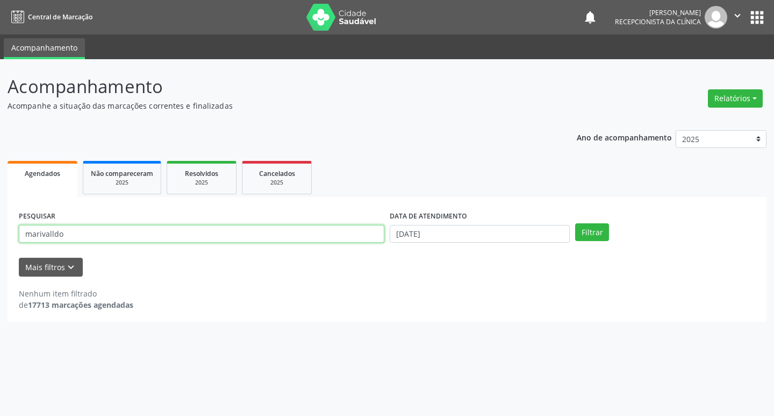
click at [156, 238] on input "marivalldo" at bounding box center [202, 234] width 366 height 18
type input "mariva"
click at [575, 223] on button "Filtrar" at bounding box center [592, 232] width 34 height 18
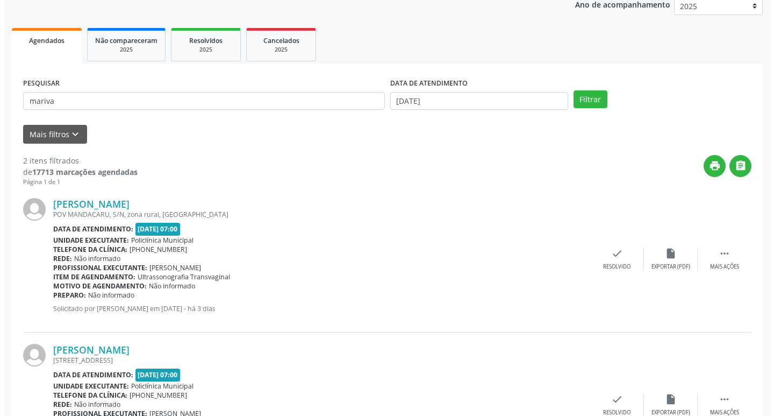
scroll to position [213, 0]
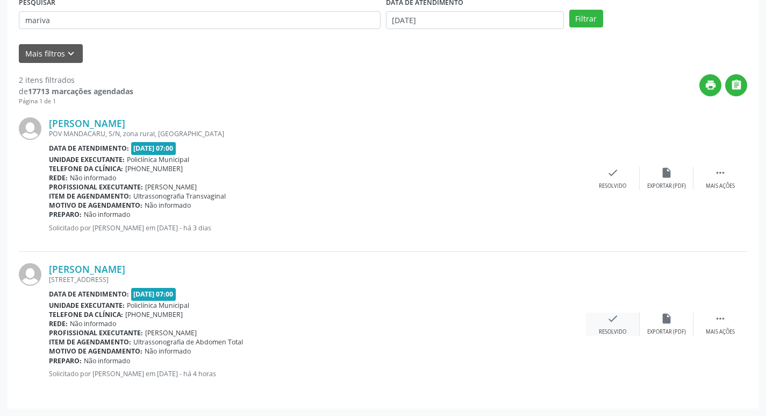
click at [622, 320] on div "check Resolvido" at bounding box center [613, 323] width 54 height 23
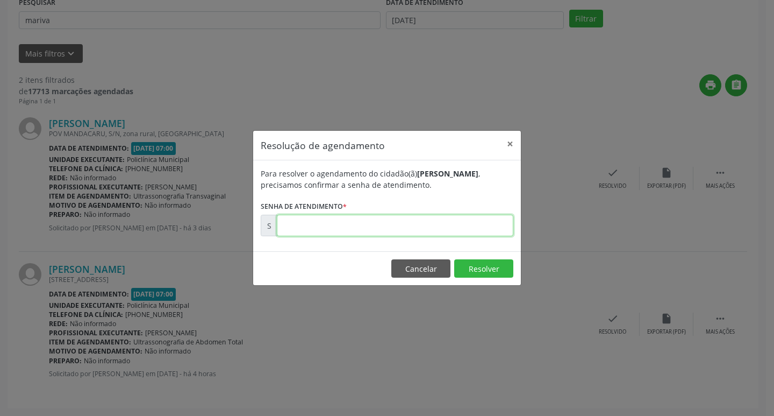
click at [387, 217] on input "text" at bounding box center [395, 226] width 237 height 22
type input "00174633"
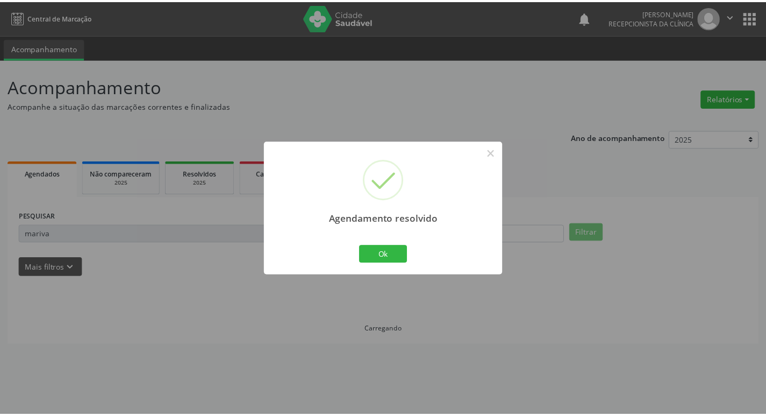
scroll to position [0, 0]
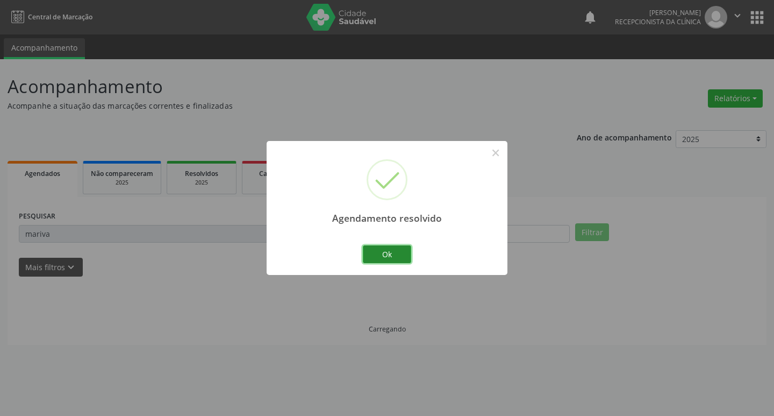
click at [388, 250] on button "Ok" at bounding box center [387, 254] width 48 height 18
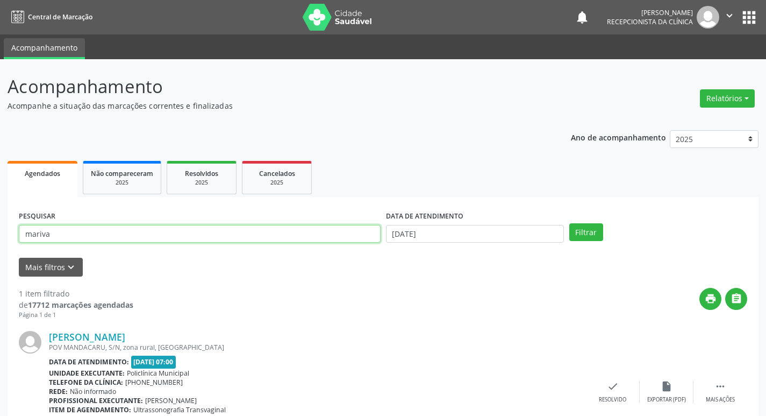
click at [212, 229] on input "mariva" at bounding box center [200, 234] width 362 height 18
type input "[PERSON_NAME]"
click at [569, 223] on button "Filtrar" at bounding box center [586, 232] width 34 height 18
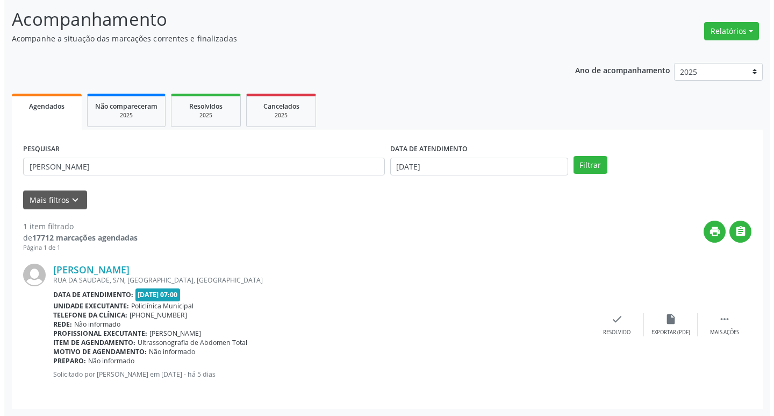
scroll to position [68, 0]
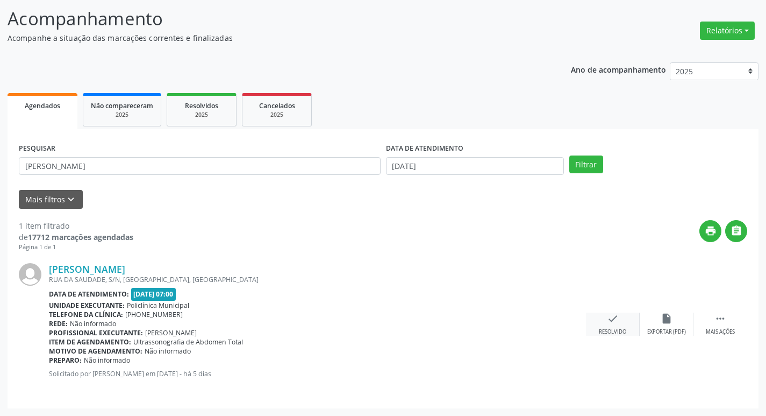
click at [615, 328] on div "Resolvido" at bounding box center [612, 332] width 27 height 8
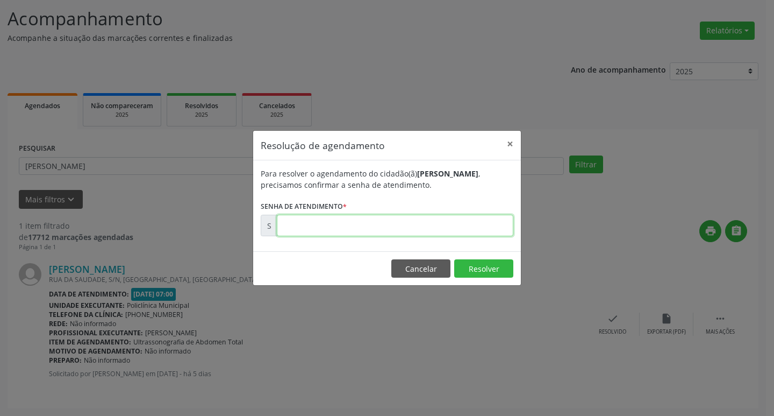
click at [364, 229] on input "text" at bounding box center [395, 226] width 237 height 22
type input "00173863"
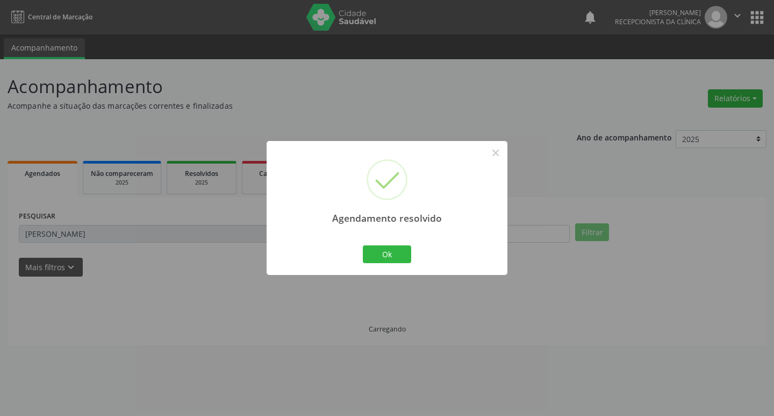
scroll to position [0, 0]
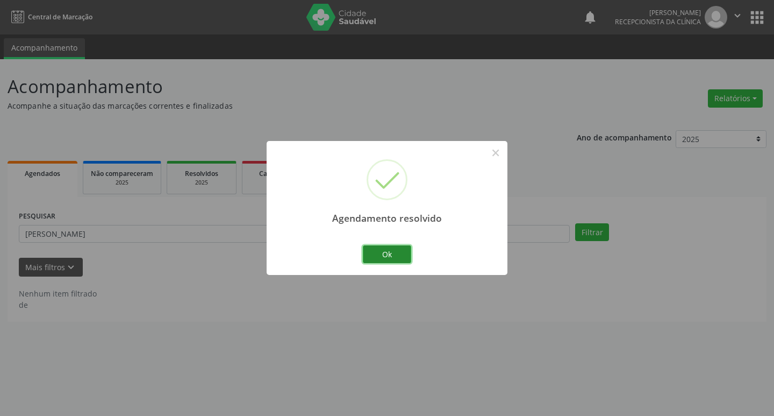
click at [400, 251] on button "Ok" at bounding box center [387, 254] width 48 height 18
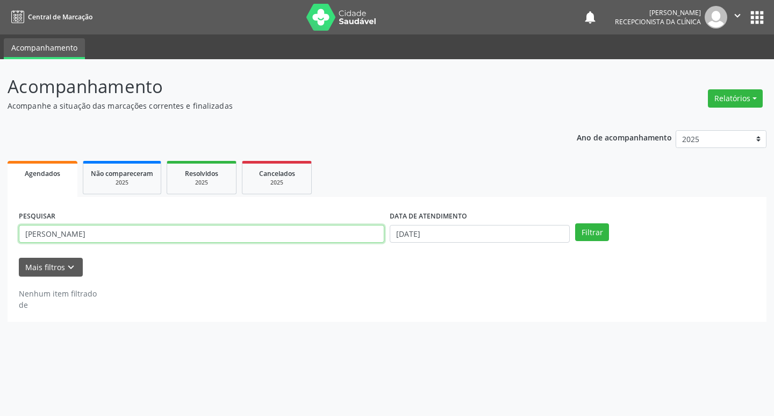
click at [303, 241] on input "[PERSON_NAME]" at bounding box center [202, 234] width 366 height 18
type input "[PERSON_NAME]"
click at [575, 223] on button "Filtrar" at bounding box center [592, 232] width 34 height 18
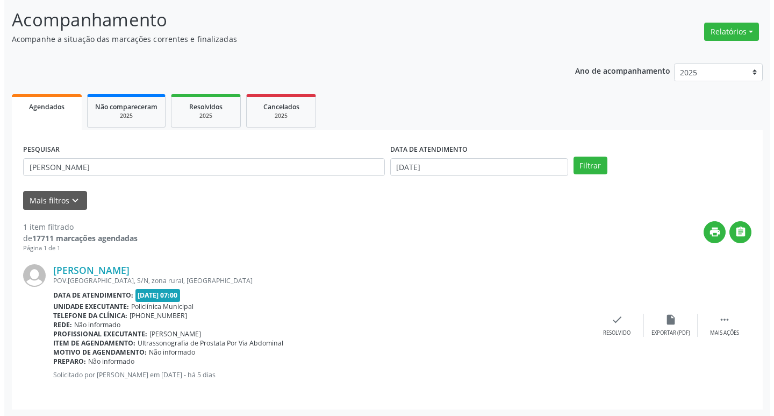
scroll to position [68, 0]
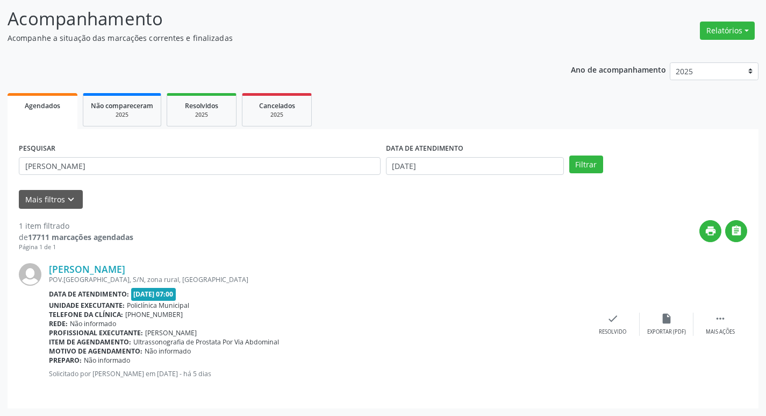
click at [605, 309] on div "[PERSON_NAME] POV.[GEOGRAPHIC_DATA], S/N, zona rural, [GEOGRAPHIC_DATA] Data de…" at bounding box center [383, 324] width 729 height 145
click at [608, 313] on icon "check" at bounding box center [613, 318] width 12 height 12
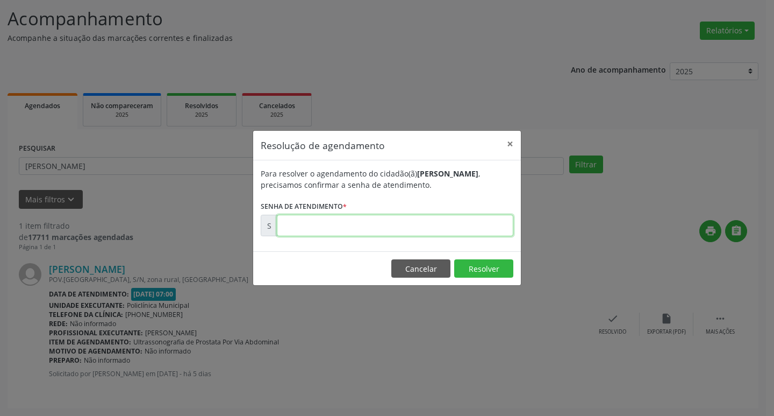
click at [336, 231] on input "text" at bounding box center [395, 226] width 237 height 22
type input "00173880"
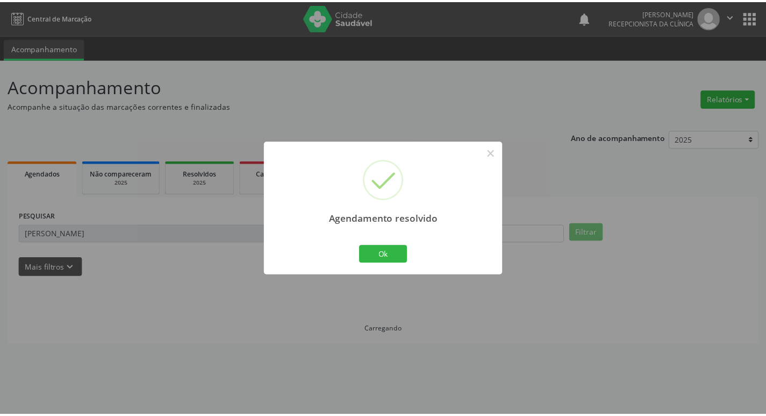
scroll to position [0, 0]
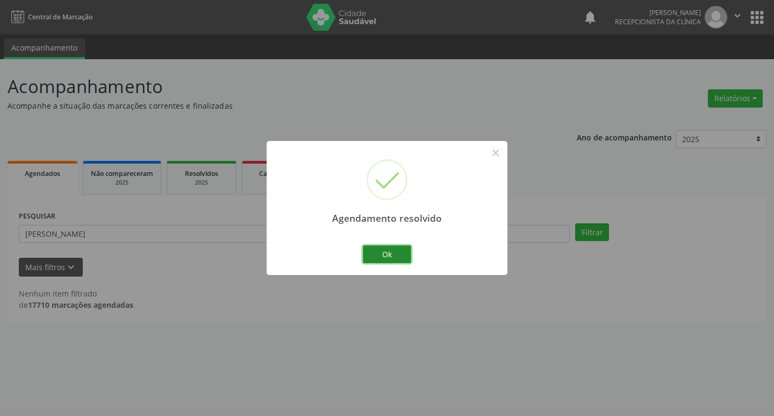
click at [389, 249] on button "Ok" at bounding box center [387, 254] width 48 height 18
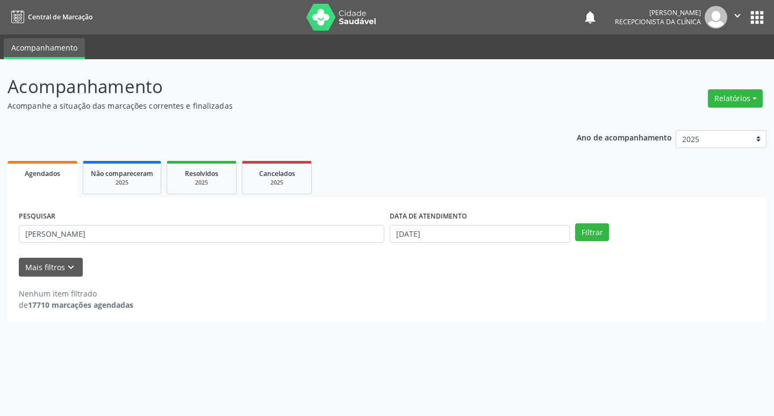
drag, startPoint x: 217, startPoint y: 215, endPoint x: 218, endPoint y: 234, distance: 18.9
click at [217, 216] on div "PESQUISAR [PERSON_NAME]" at bounding box center [201, 229] width 371 height 42
click at [218, 234] on input "[PERSON_NAME]" at bounding box center [202, 234] width 366 height 18
type input "j"
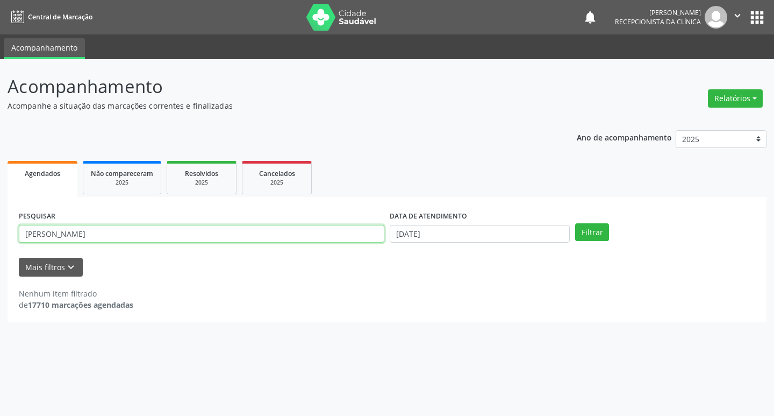
type input "[PERSON_NAME]"
click at [575, 223] on button "Filtrar" at bounding box center [592, 232] width 34 height 18
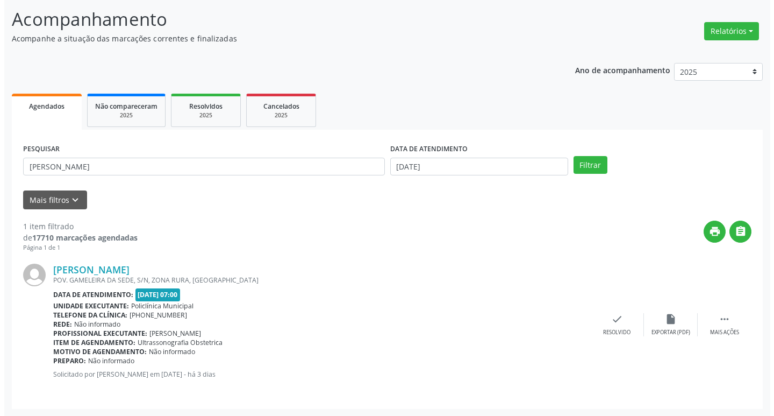
scroll to position [68, 0]
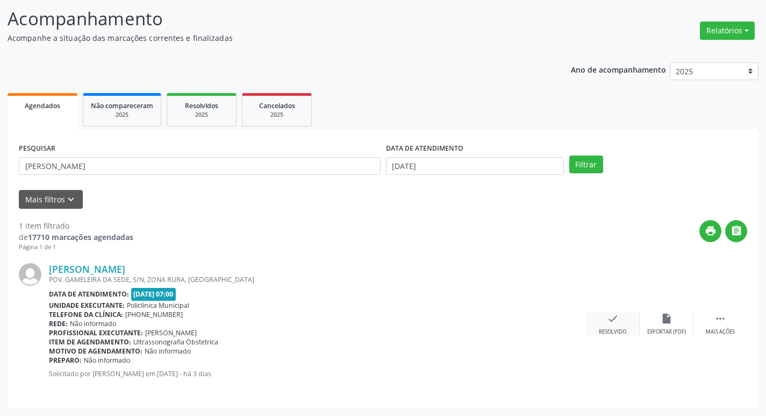
click at [609, 316] on icon "check" at bounding box center [613, 318] width 12 height 12
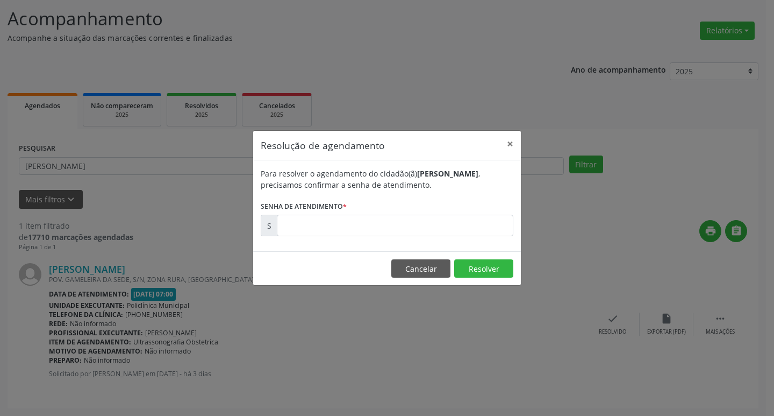
click at [319, 238] on div "Para resolver o agendamento do cidadão(ã) [PERSON_NAME] , precisamos confirmar …" at bounding box center [387, 205] width 268 height 91
click at [318, 231] on input "text" at bounding box center [395, 226] width 237 height 22
type input "00174485"
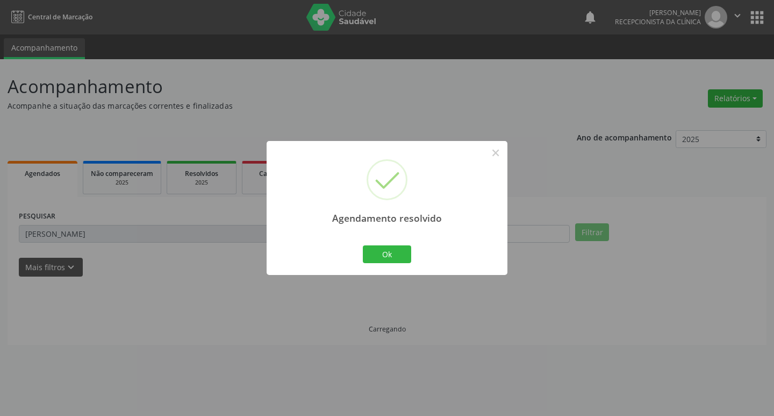
scroll to position [0, 0]
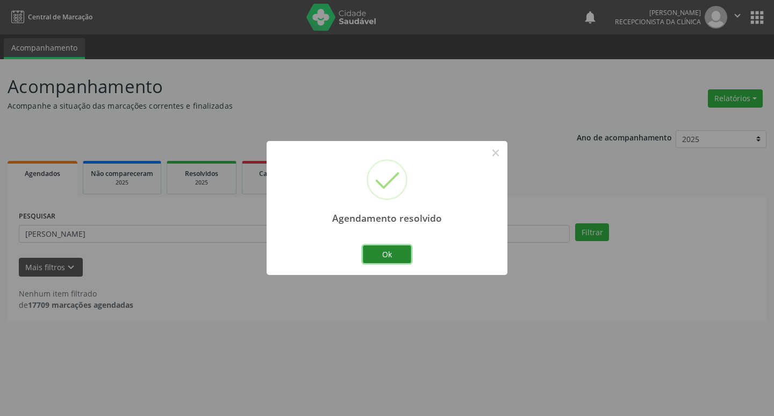
click at [380, 256] on button "Ok" at bounding box center [387, 254] width 48 height 18
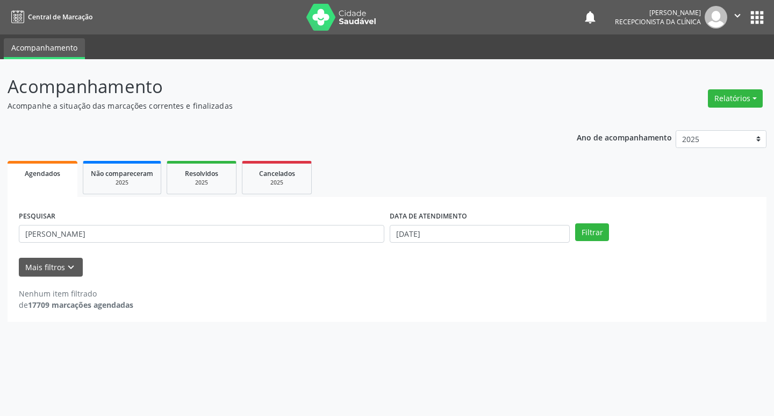
click at [341, 243] on div "PESQUISAR [PERSON_NAME]" at bounding box center [201, 229] width 371 height 42
click at [340, 241] on input "[PERSON_NAME]" at bounding box center [202, 234] width 366 height 18
click at [295, 231] on input "[PERSON_NAME]" at bounding box center [202, 234] width 366 height 18
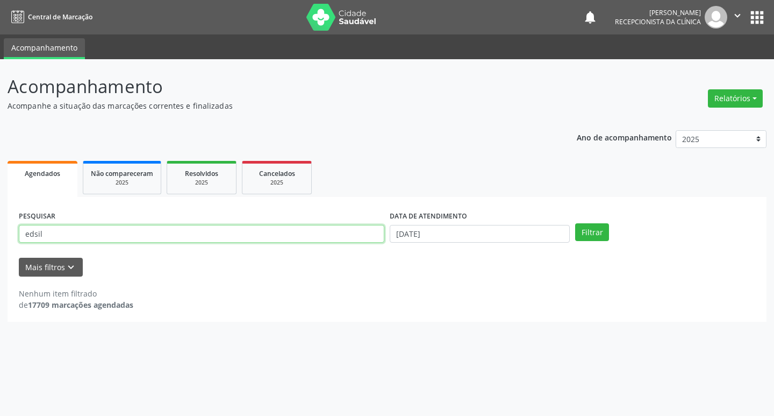
click at [575, 223] on button "Filtrar" at bounding box center [592, 232] width 34 height 18
click at [229, 236] on input "edsil" at bounding box center [202, 234] width 366 height 18
type input "rd"
click at [575, 223] on button "Filtrar" at bounding box center [592, 232] width 34 height 18
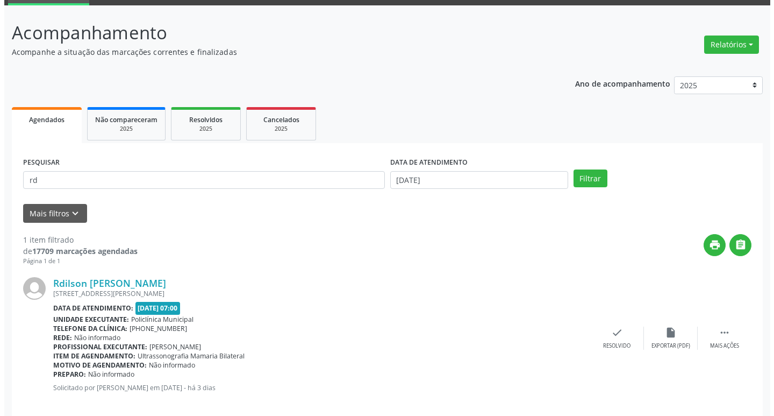
scroll to position [68, 0]
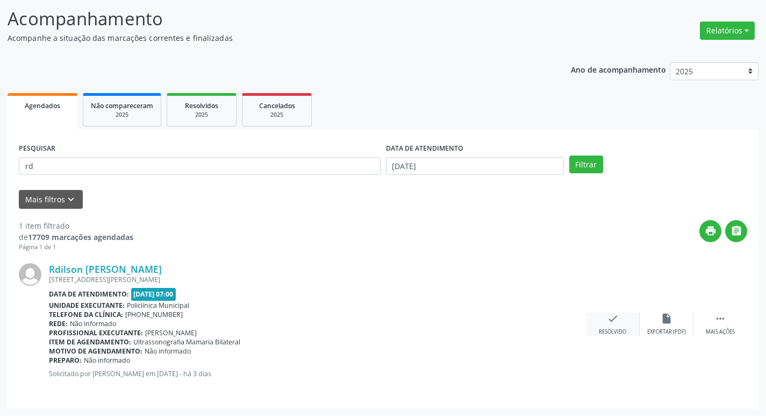
click at [613, 320] on icon "check" at bounding box center [613, 318] width 12 height 12
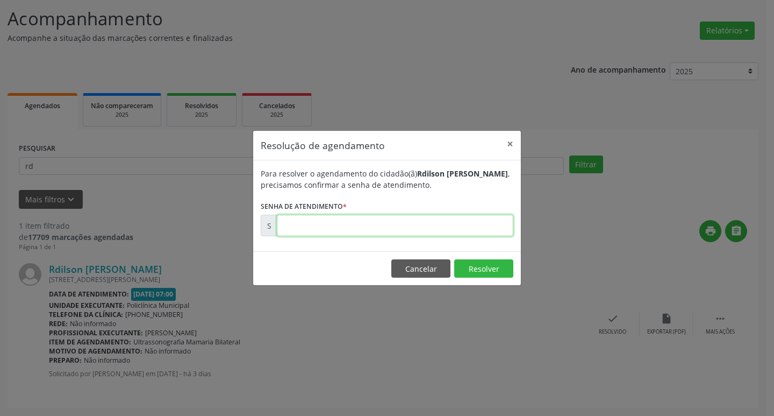
click at [316, 223] on input "text" at bounding box center [395, 226] width 237 height 22
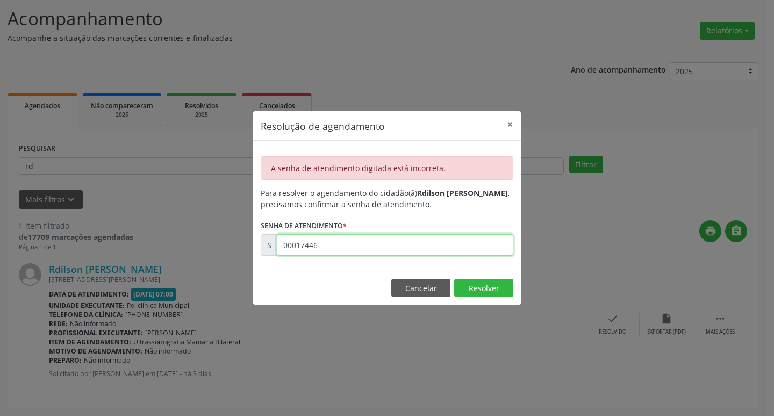
click at [341, 251] on input "00017446" at bounding box center [395, 245] width 237 height 22
type input "00174446"
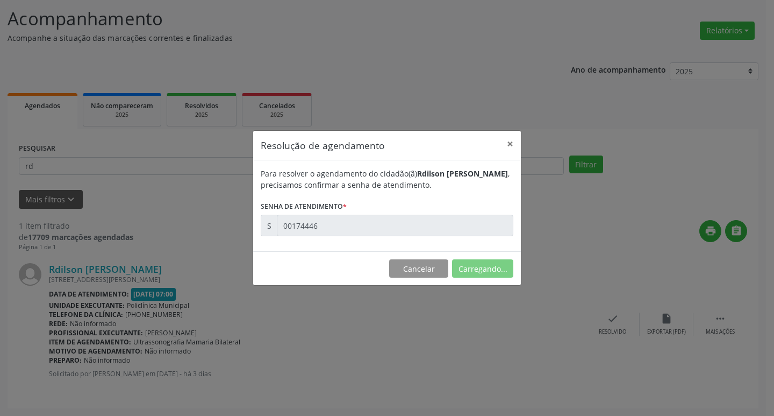
scroll to position [0, 0]
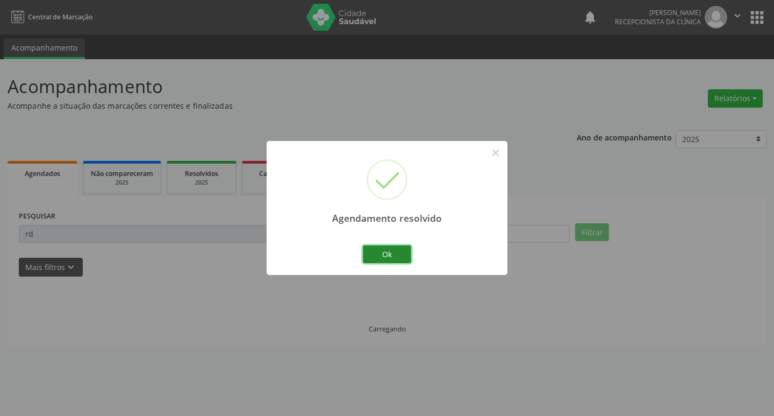
click at [373, 256] on button "Ok" at bounding box center [387, 254] width 48 height 18
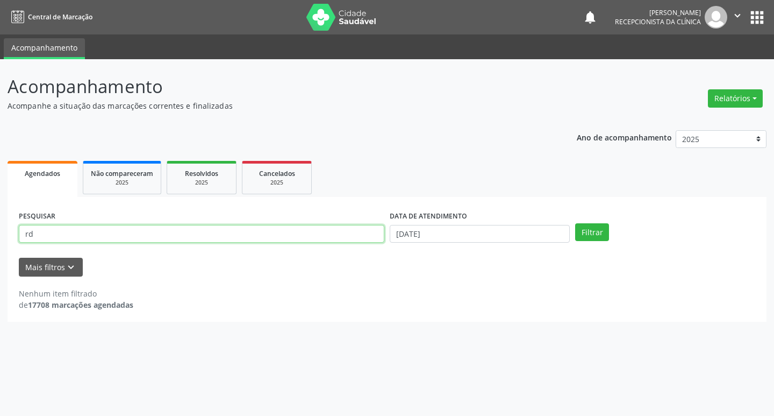
click at [318, 237] on input "rd" at bounding box center [202, 234] width 366 height 18
type input "[PERSON_NAME]"
click at [575, 223] on button "Filtrar" at bounding box center [592, 232] width 34 height 18
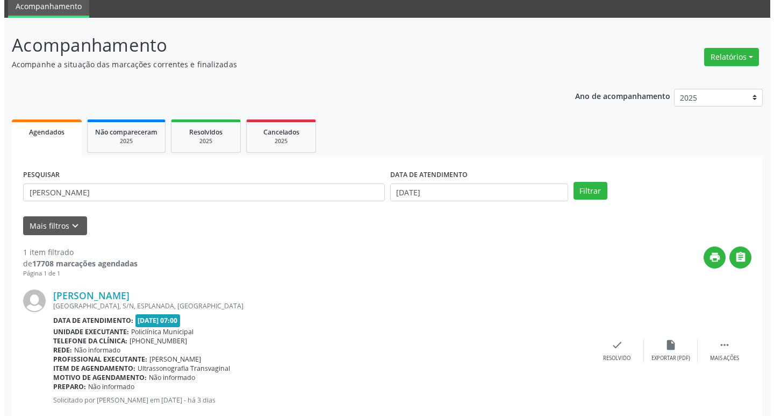
scroll to position [68, 0]
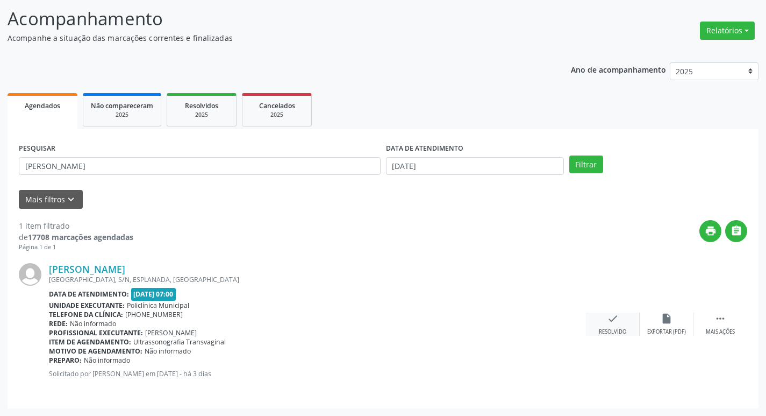
click at [610, 327] on div "check Resolvido" at bounding box center [613, 323] width 54 height 23
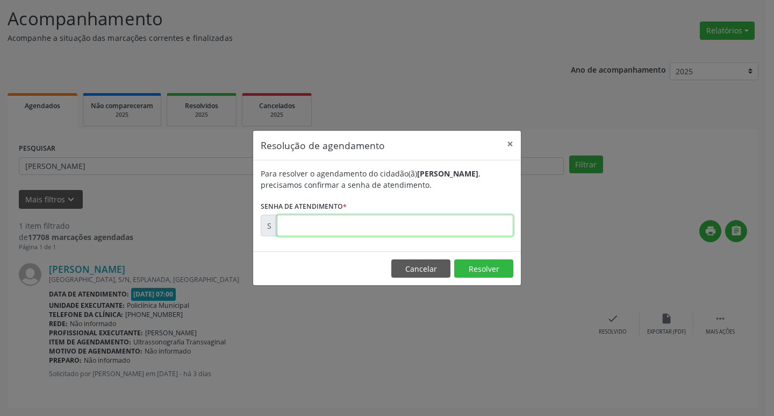
click at [332, 224] on input "text" at bounding box center [395, 226] width 237 height 22
type input "00174447"
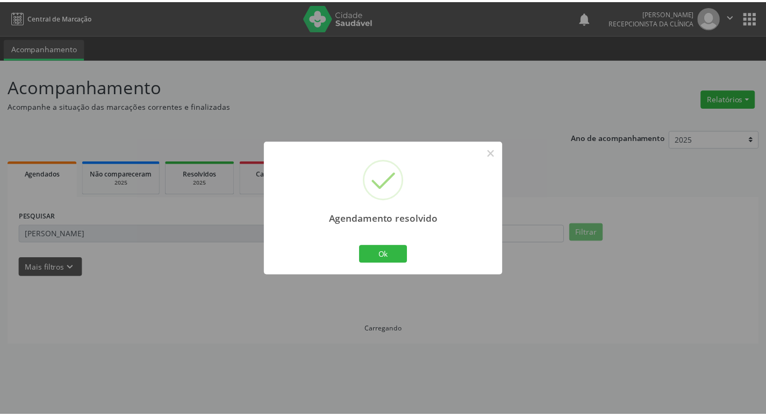
scroll to position [0, 0]
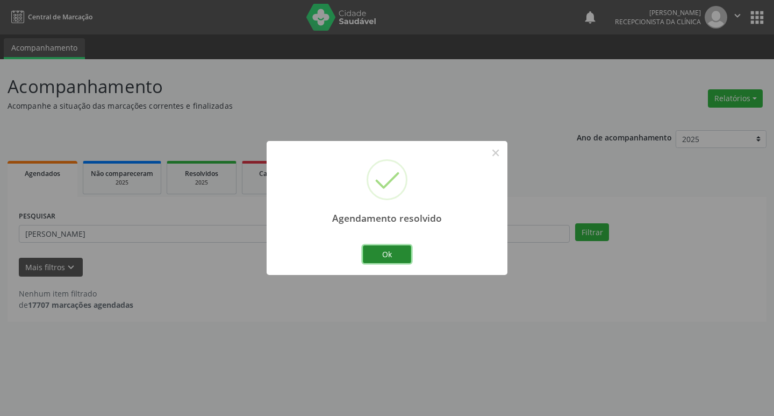
click at [369, 252] on button "Ok" at bounding box center [387, 254] width 48 height 18
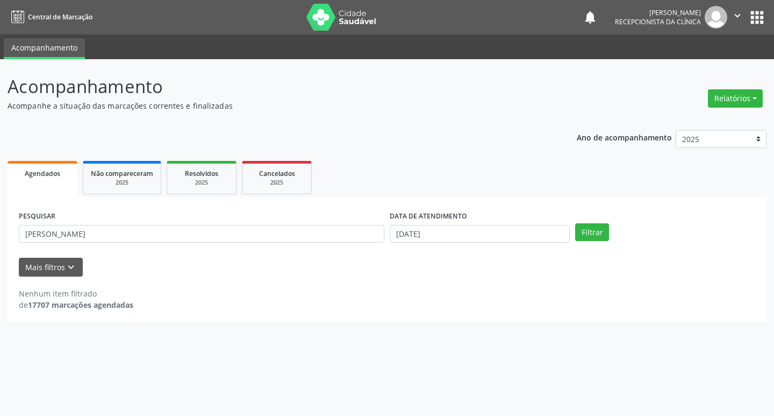
click at [307, 247] on div "PESQUISAR [PERSON_NAME]" at bounding box center [201, 229] width 371 height 42
click at [287, 234] on input "[PERSON_NAME]" at bounding box center [202, 234] width 366 height 18
type input "joice"
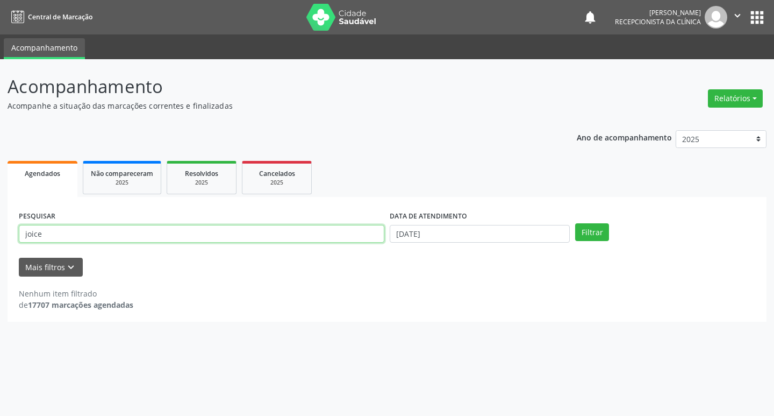
click at [575, 223] on button "Filtrar" at bounding box center [592, 232] width 34 height 18
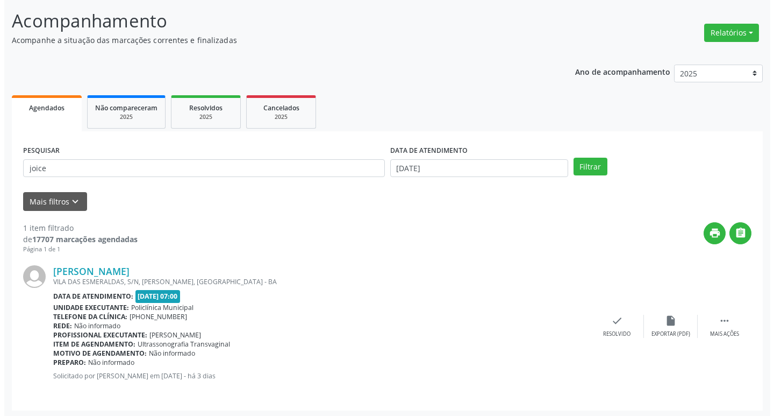
scroll to position [68, 0]
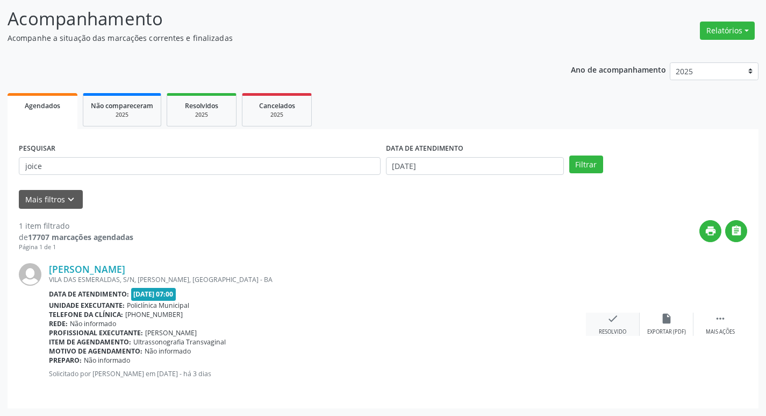
click at [612, 319] on icon "check" at bounding box center [613, 318] width 12 height 12
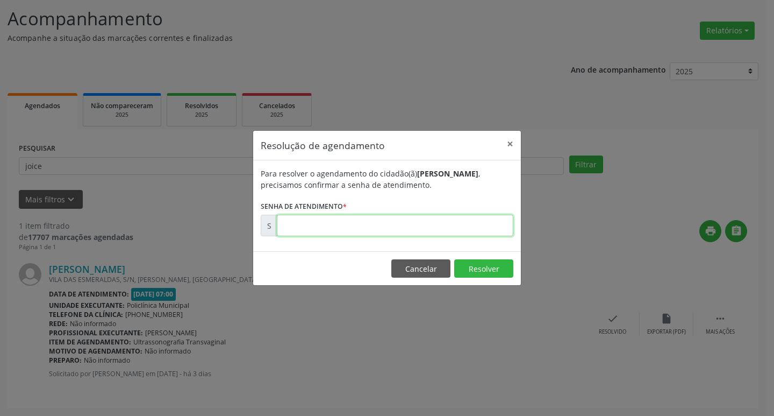
drag, startPoint x: 319, startPoint y: 230, endPoint x: 315, endPoint y: 225, distance: 6.8
click at [318, 230] on input "text" at bounding box center [395, 226] width 237 height 22
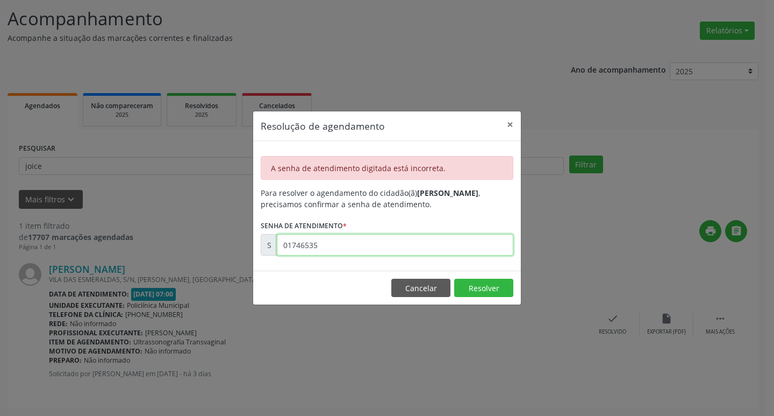
click at [352, 244] on input "01746535" at bounding box center [395, 245] width 237 height 22
type input "00174535"
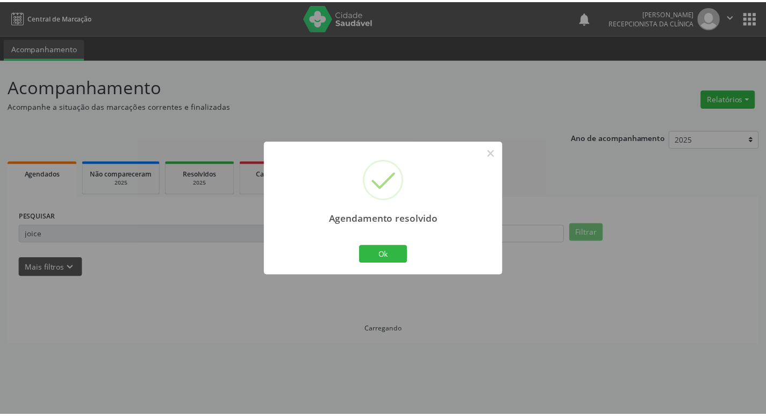
scroll to position [0, 0]
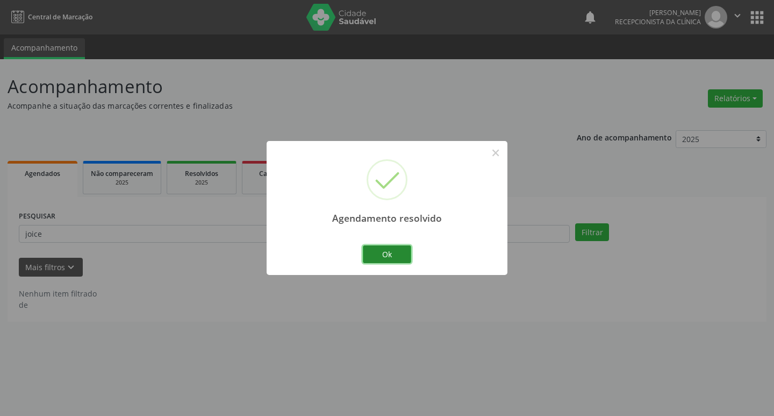
click at [380, 259] on button "Ok" at bounding box center [387, 254] width 48 height 18
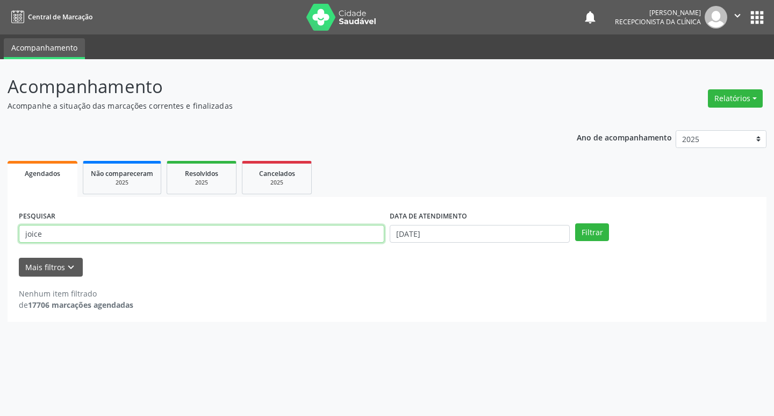
click at [240, 241] on input "joice" at bounding box center [202, 234] width 366 height 18
click at [228, 237] on input "joice" at bounding box center [202, 234] width 366 height 18
click at [575, 223] on button "Filtrar" at bounding box center [592, 232] width 34 height 18
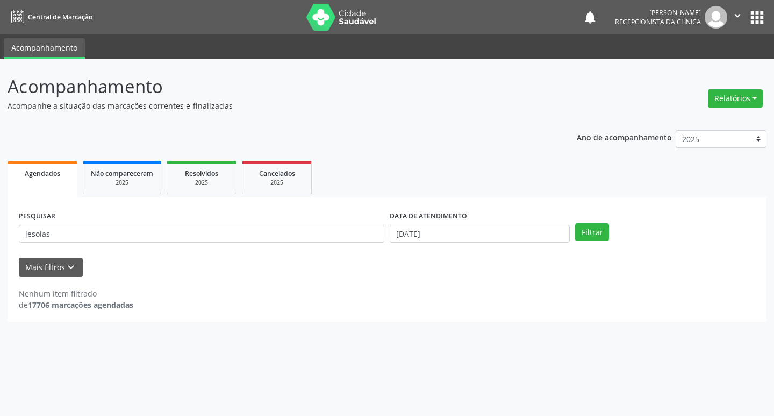
click at [106, 212] on div "PESQUISAR jesoias" at bounding box center [201, 229] width 371 height 42
click at [116, 232] on input "jesoias" at bounding box center [202, 234] width 366 height 18
type input "jesonias"
click at [575, 223] on button "Filtrar" at bounding box center [592, 232] width 34 height 18
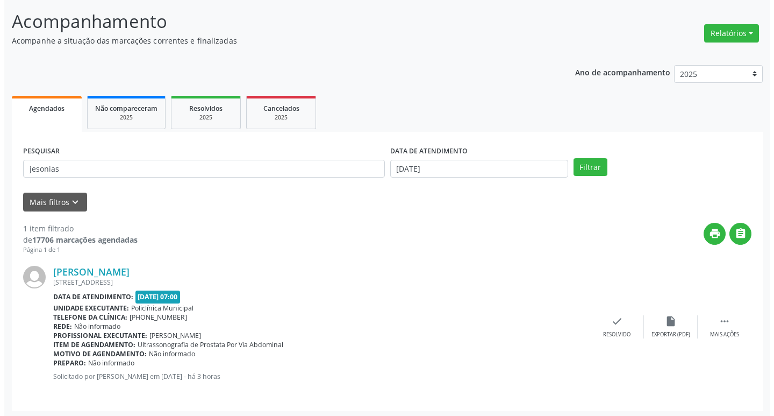
scroll to position [68, 0]
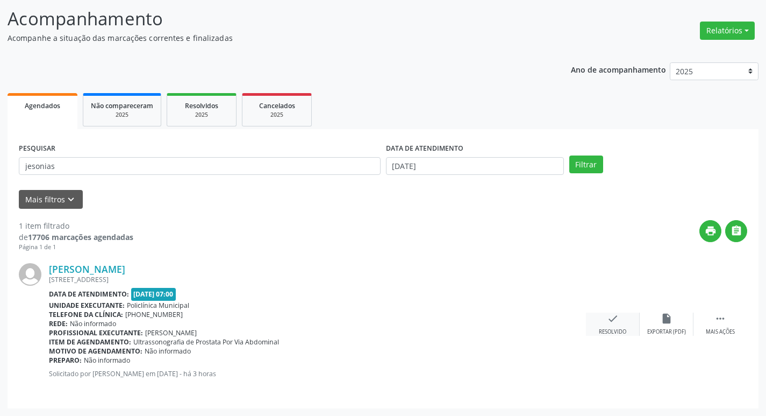
click at [619, 319] on div "check Resolvido" at bounding box center [613, 323] width 54 height 23
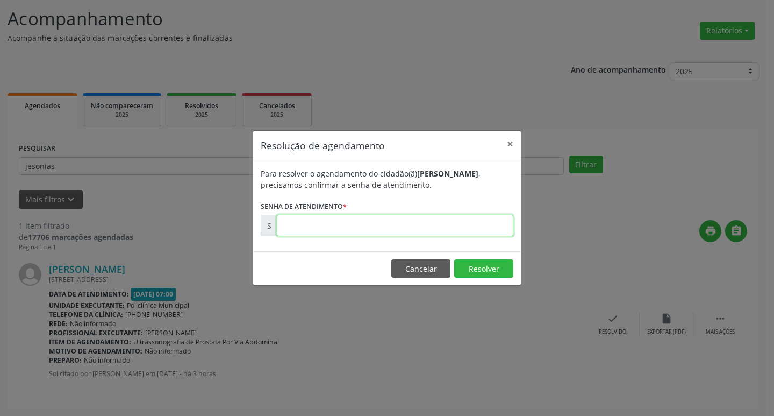
click at [378, 217] on input "text" at bounding box center [395, 226] width 237 height 22
type input "00174673"
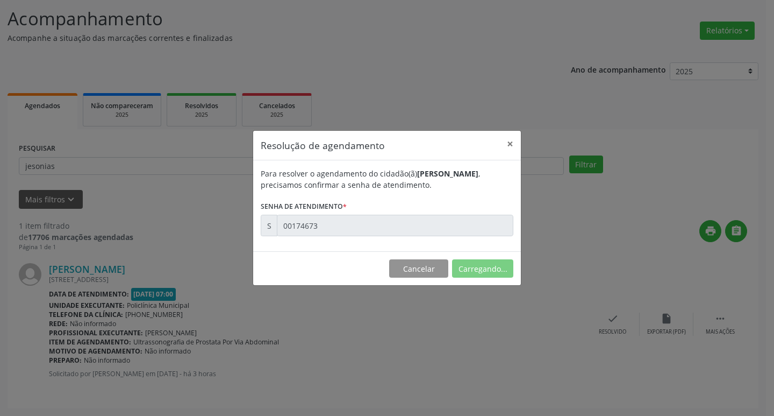
scroll to position [0, 0]
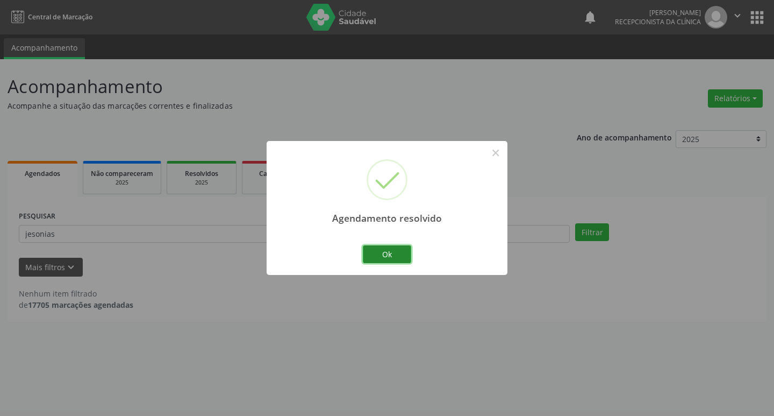
click at [397, 256] on button "Ok" at bounding box center [387, 254] width 48 height 18
